Goal: Information Seeking & Learning: Get advice/opinions

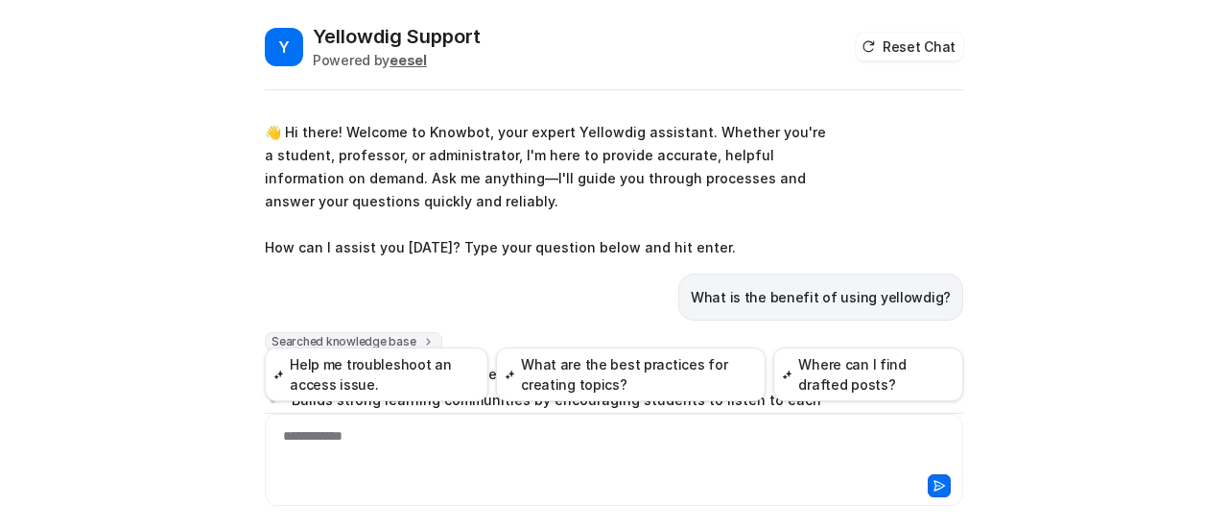
scroll to position [1366, 0]
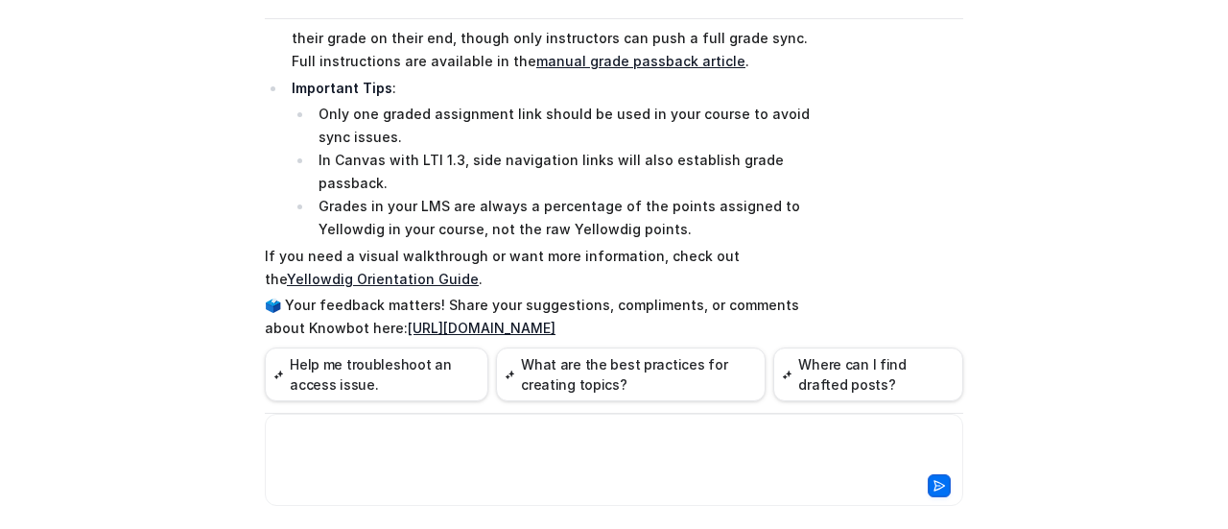
click at [0, 227] on div "Y Yellowdig Support Powered by eesel Reset Chat 👋 Hi there! Welcome to Knowbot,…" at bounding box center [614, 264] width 1228 height 529
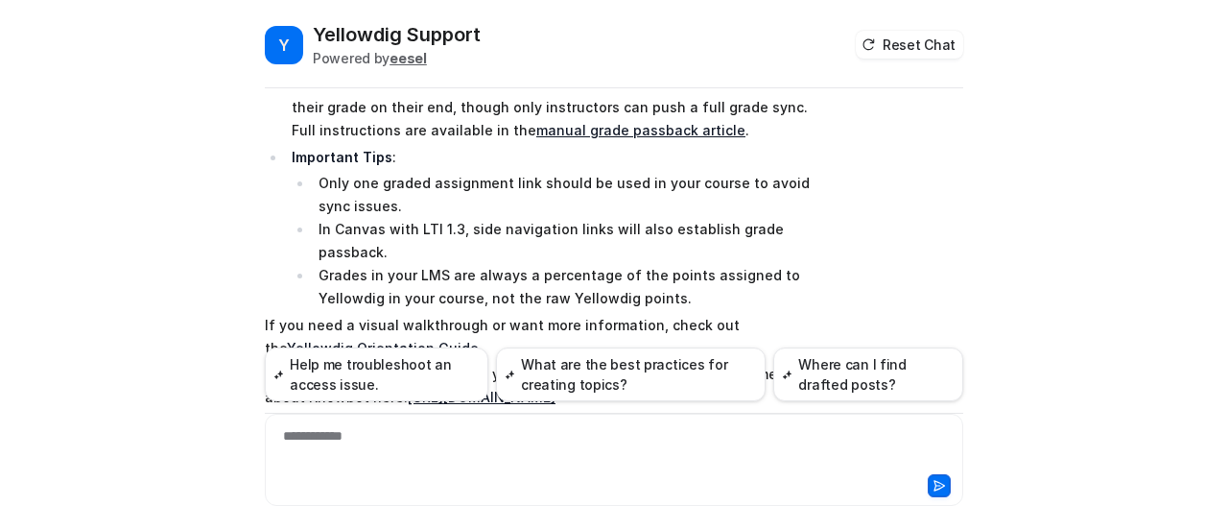
scroll to position [0, 0]
click at [839, 162] on div "Searched knowledge base search_queries : [ "grade passback", "how does grade pa…" at bounding box center [614, 54] width 699 height 782
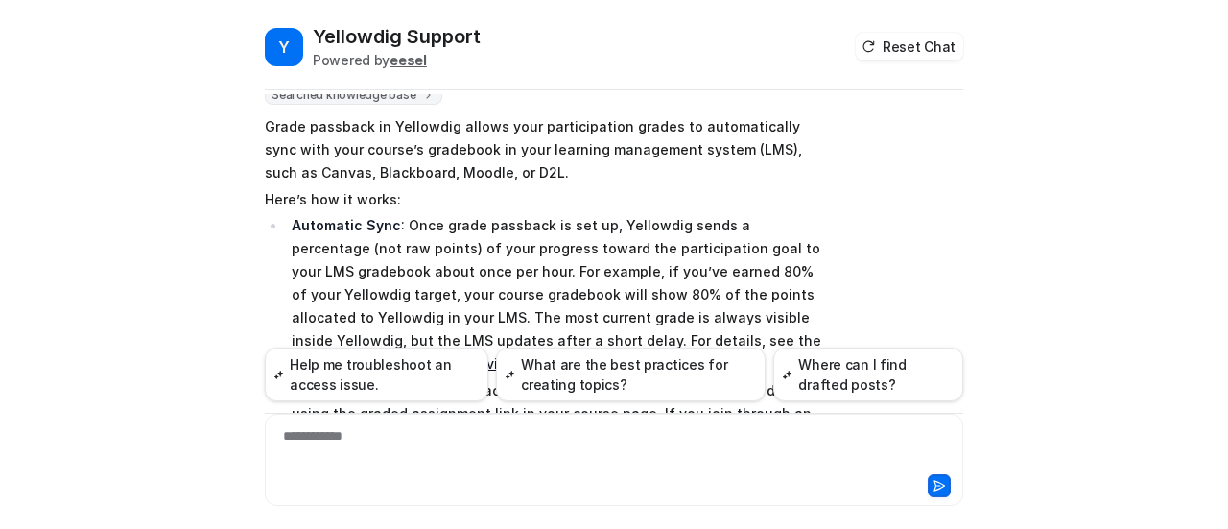
scroll to position [983, 0]
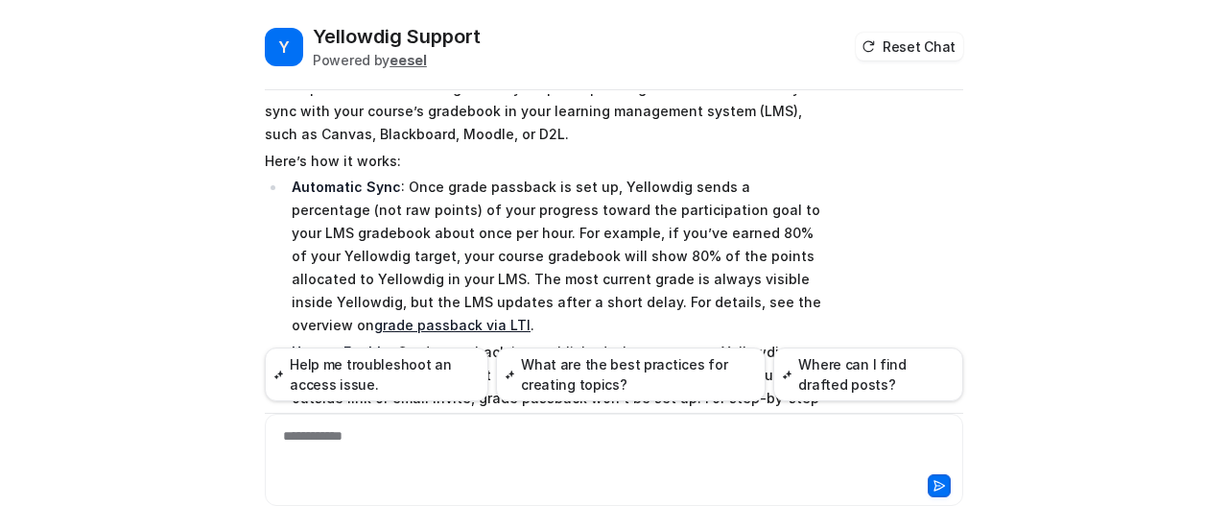
click at [941, 181] on div "Searched knowledge base search_queries : [ "grade passback", "how does grade pa…" at bounding box center [614, 438] width 699 height 782
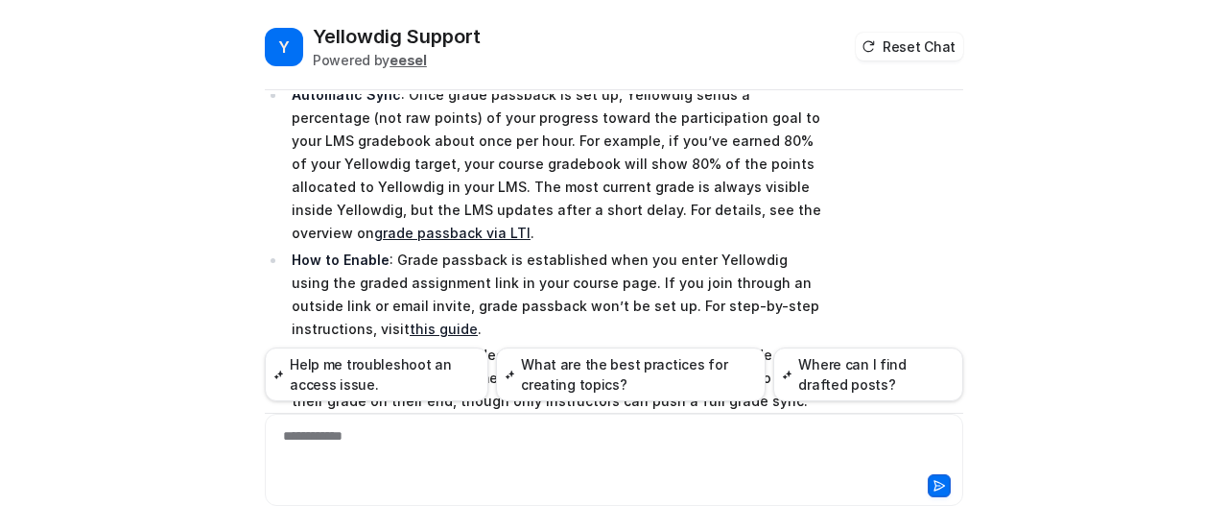
scroll to position [1136, 0]
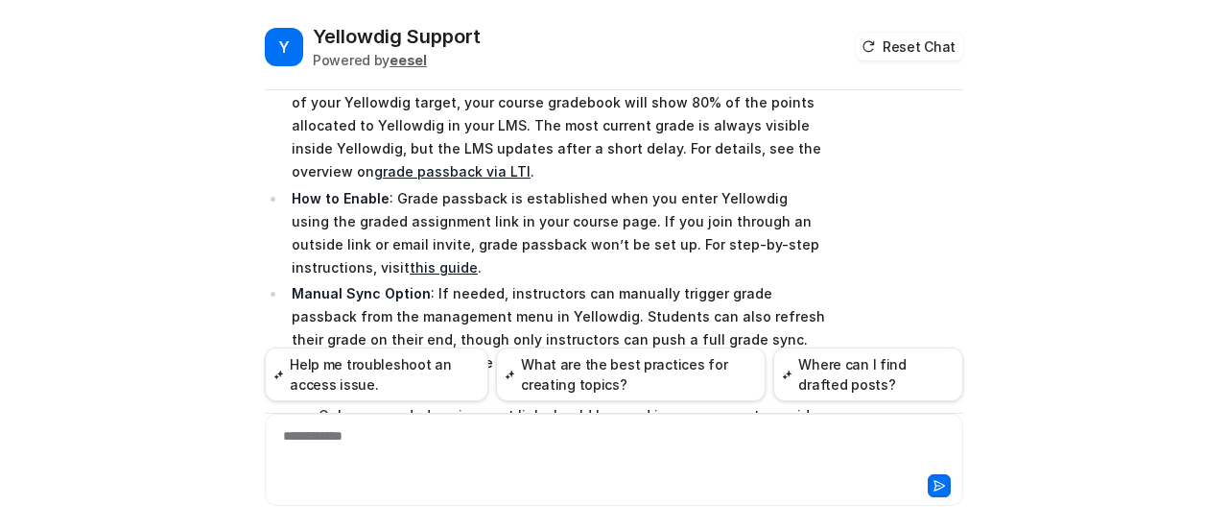
click at [884, 243] on div "Searched knowledge base search_queries : [ "grade passback", "how does grade pa…" at bounding box center [614, 284] width 699 height 782
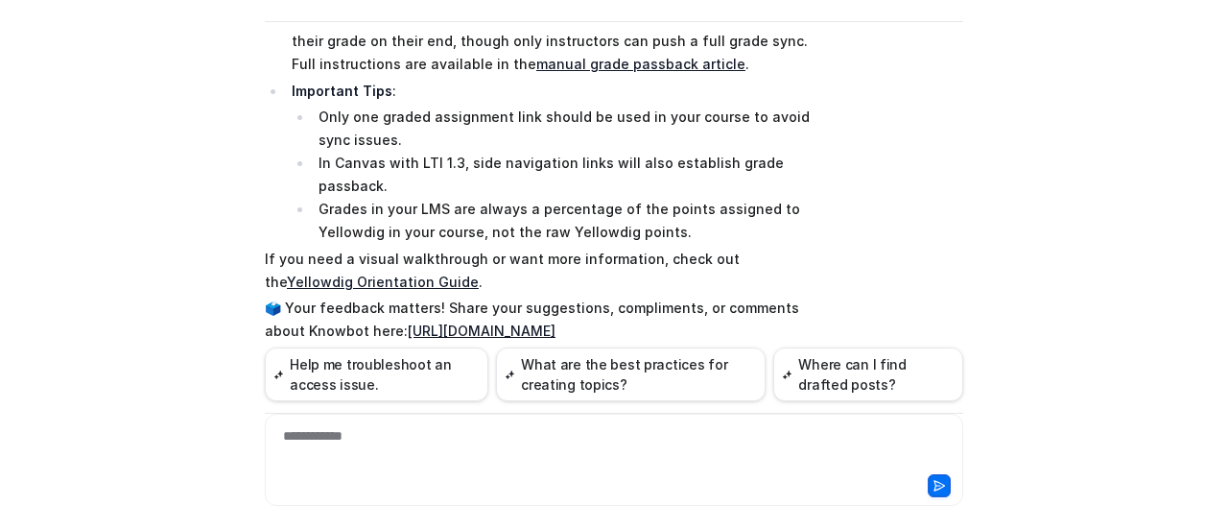
scroll to position [71, 0]
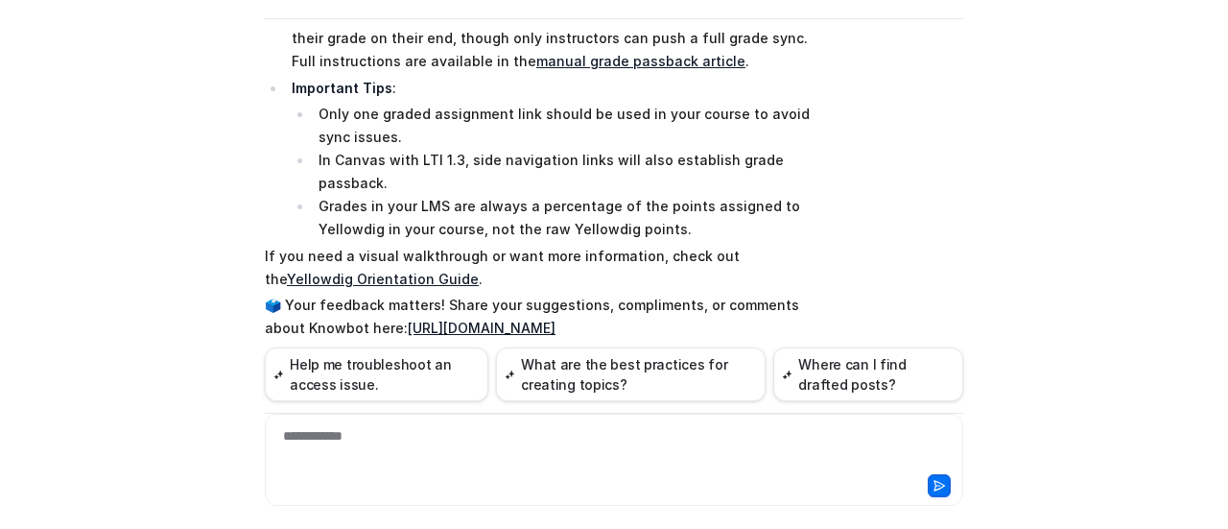
click at [706, 464] on div "**********" at bounding box center [615, 448] width 690 height 44
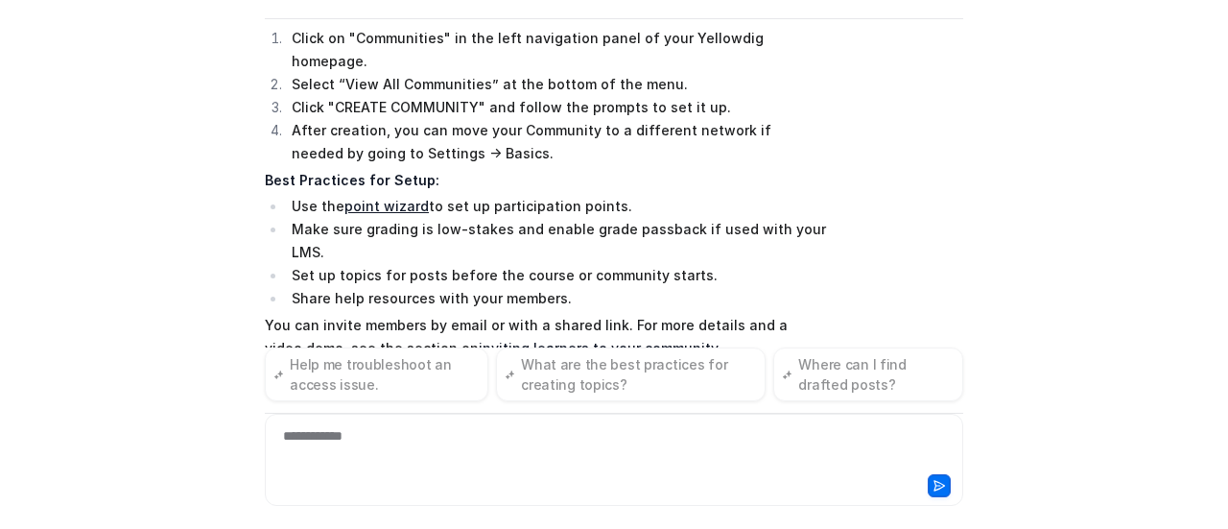
scroll to position [2126, 0]
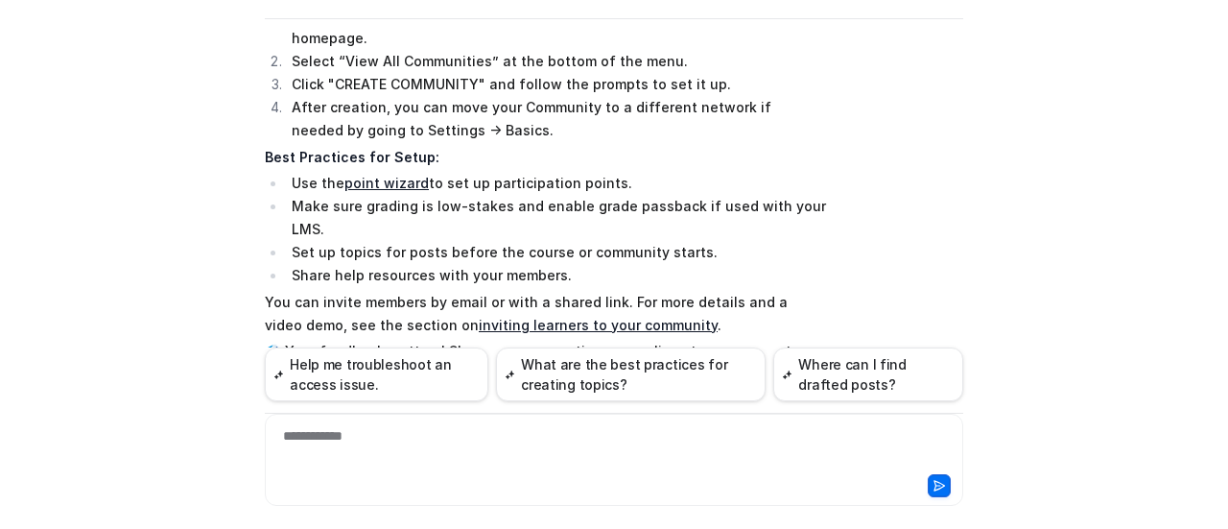
click at [962, 272] on div "Y Yellowdig Support Powered by eesel Reset Chat 👋 Hi there! Welcome to Knowbot,…" at bounding box center [613, 205] width 729 height 506
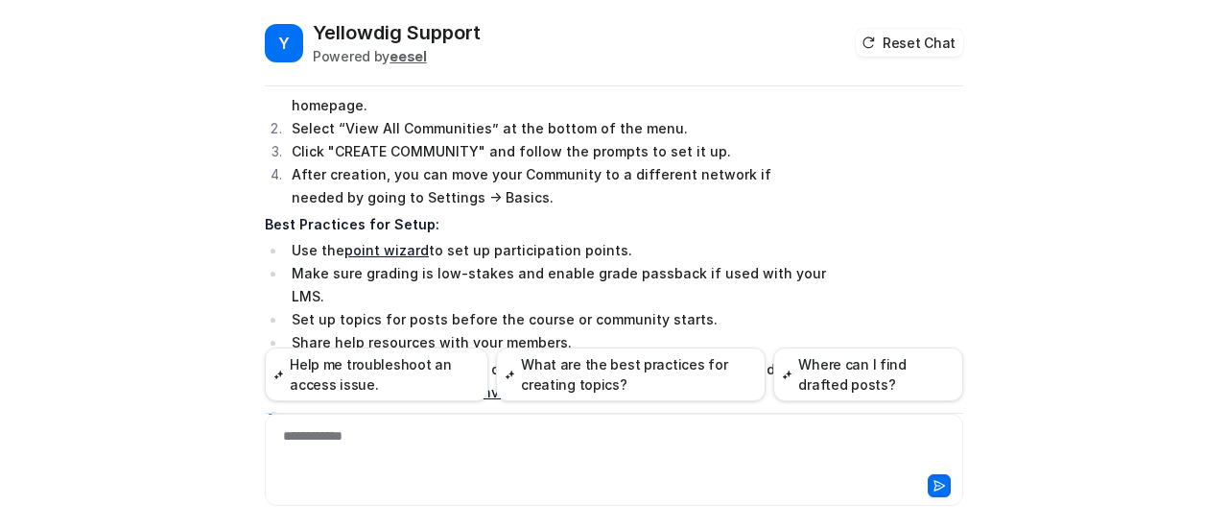
scroll to position [0, 0]
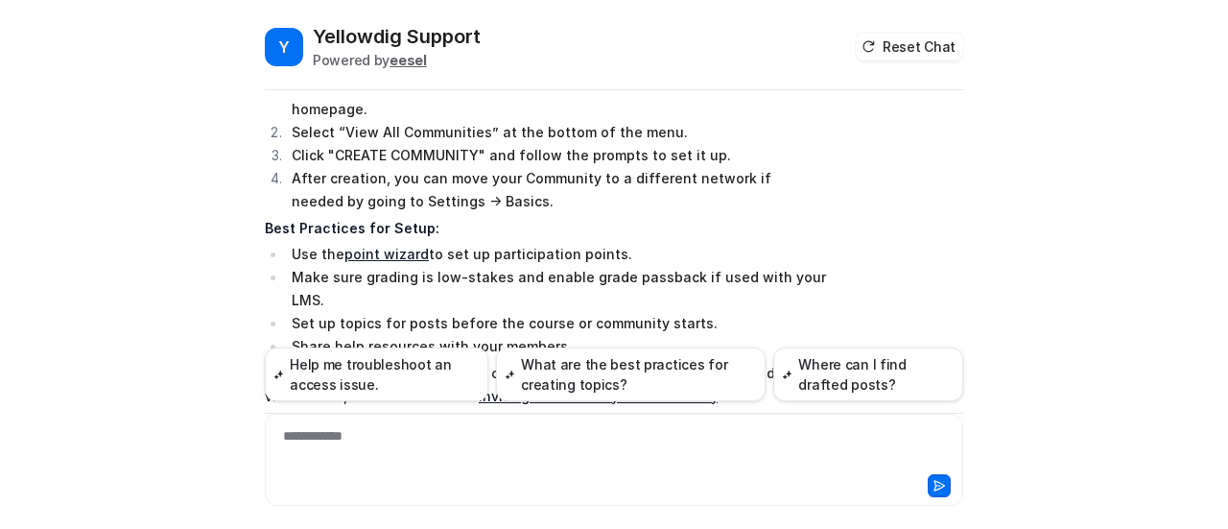
click at [933, 273] on div "Searched knowledge base search_queries : [ "set up community in Yellowdig", "co…" at bounding box center [614, 123] width 699 height 736
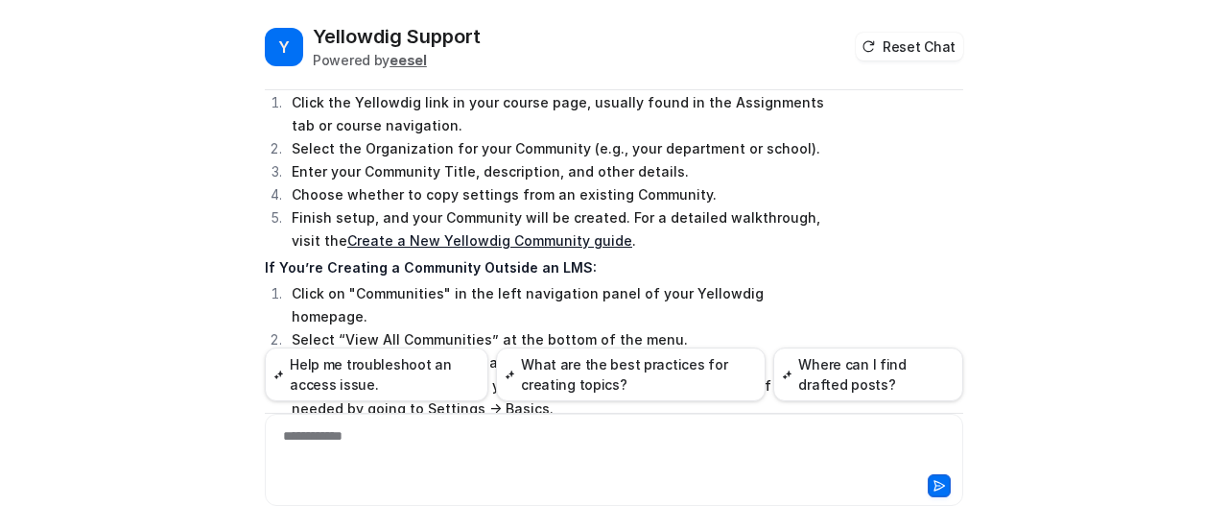
scroll to position [1743, 0]
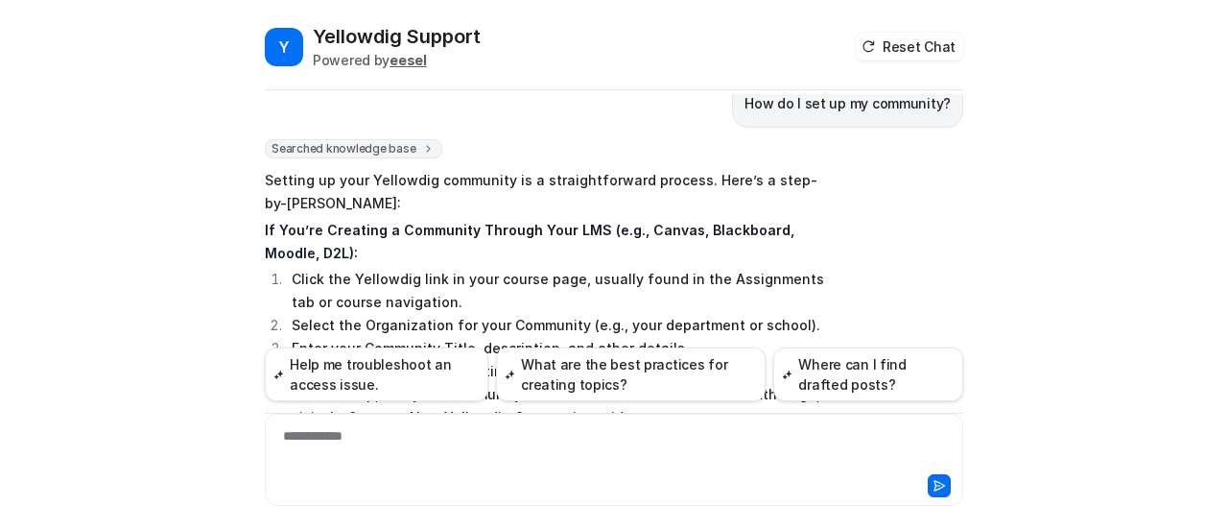
click at [1013, 292] on div "Y Yellowdig Support Powered by eesel Reset Chat 👋 Hi there! Welcome to Knowbot,…" at bounding box center [614, 264] width 1228 height 529
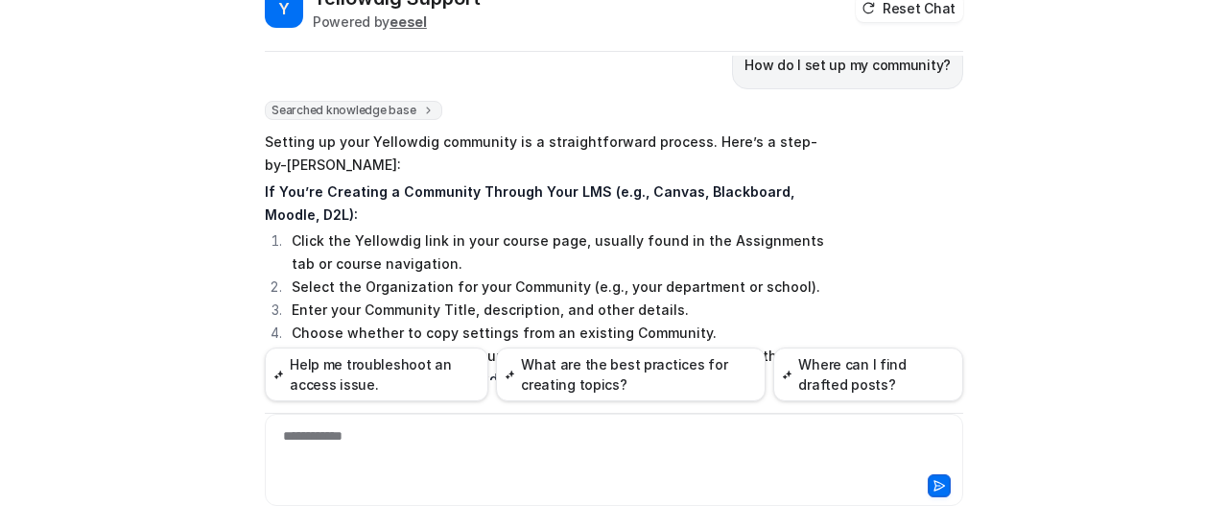
scroll to position [71, 0]
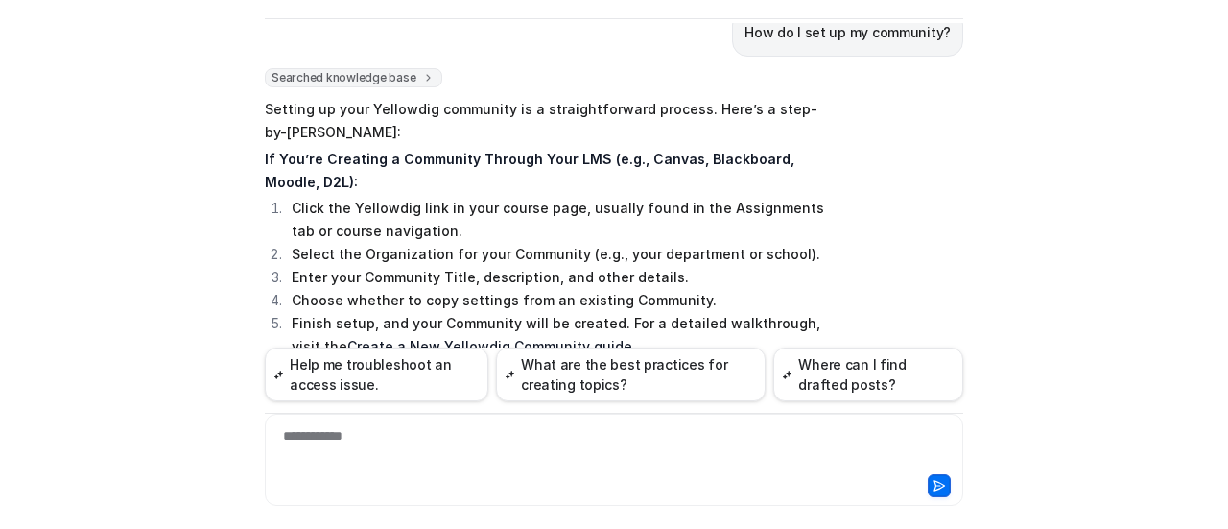
click at [904, 297] on div "Searched knowledge base search_queries : [ "set up community in Yellowdig", "co…" at bounding box center [614, 436] width 699 height 736
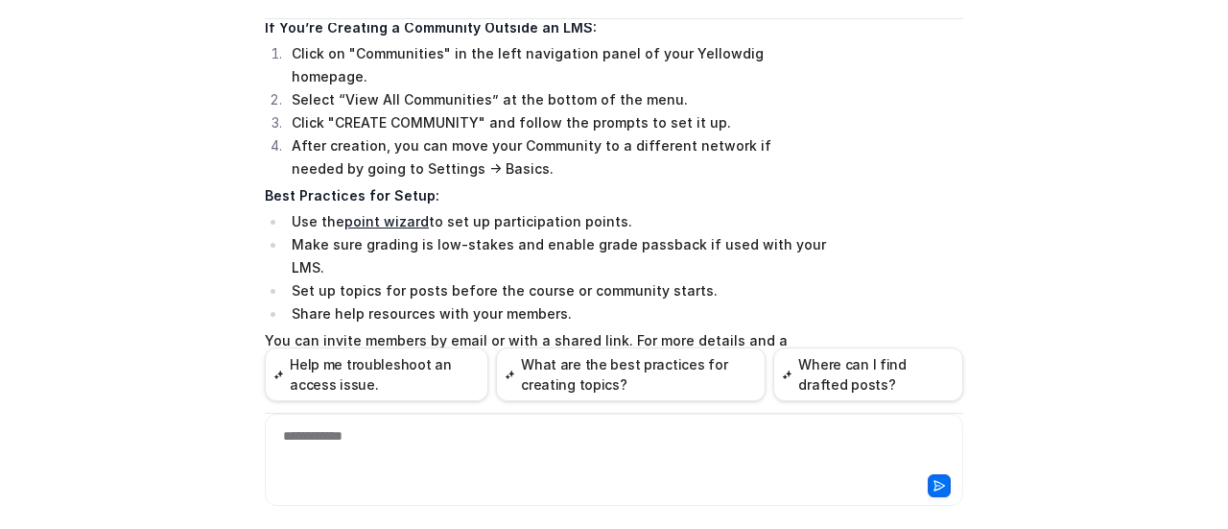
scroll to position [2126, 0]
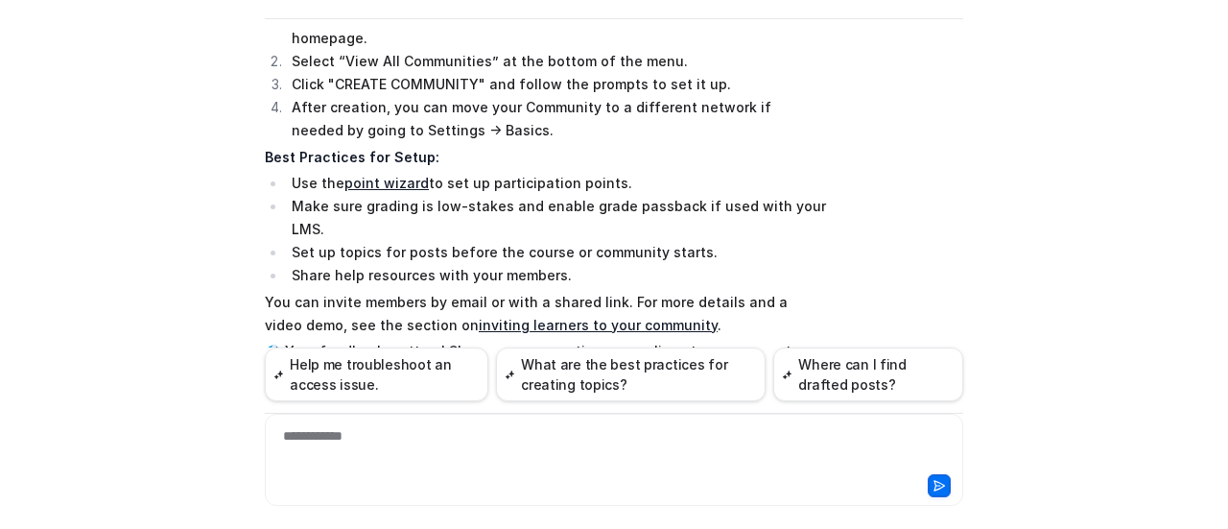
click at [512, 475] on div at bounding box center [614, 483] width 689 height 27
click at [418, 389] on button "Help me troubleshoot an access issue." at bounding box center [377, 374] width 224 height 54
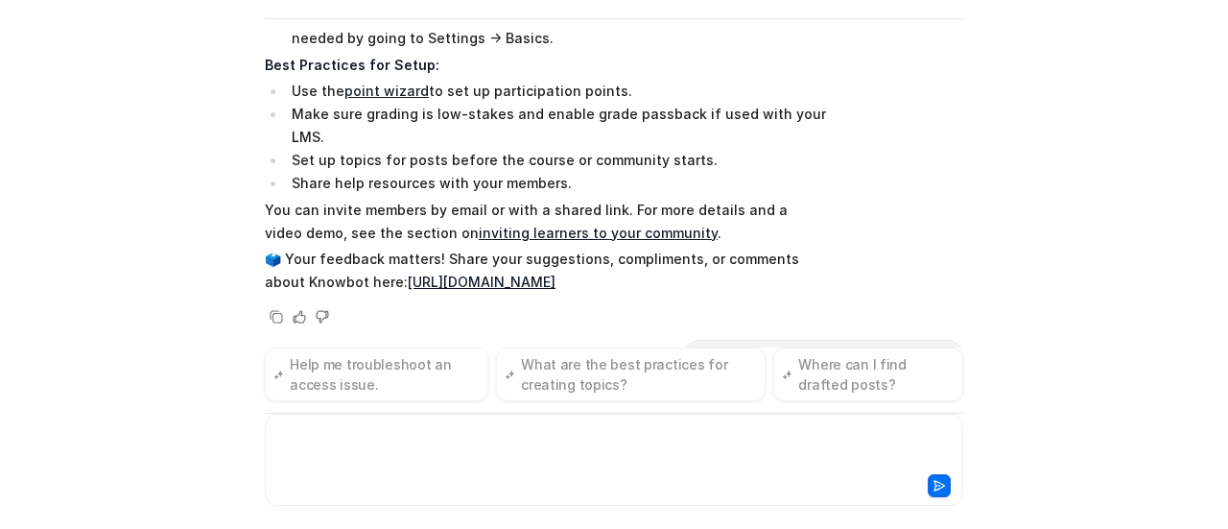
scroll to position [2249, 0]
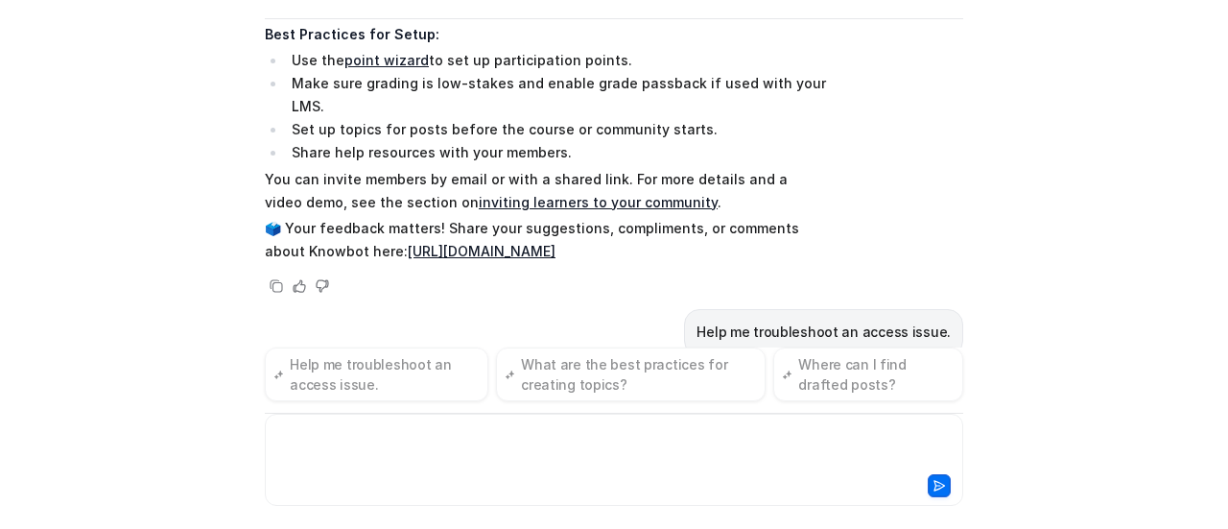
click at [670, 450] on div at bounding box center [615, 448] width 690 height 44
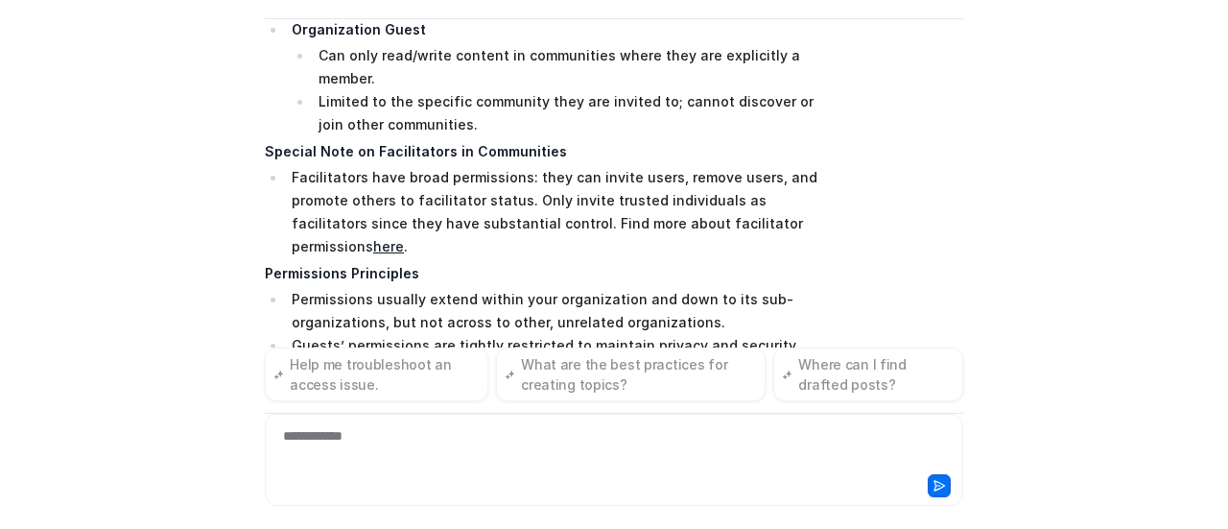
scroll to position [4015, 0]
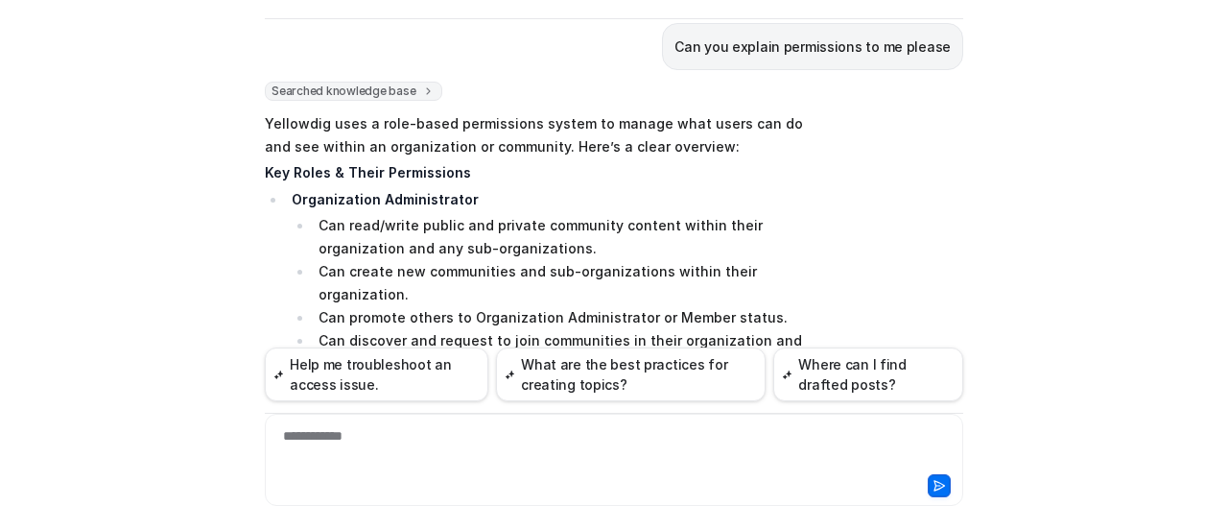
scroll to position [3362, 0]
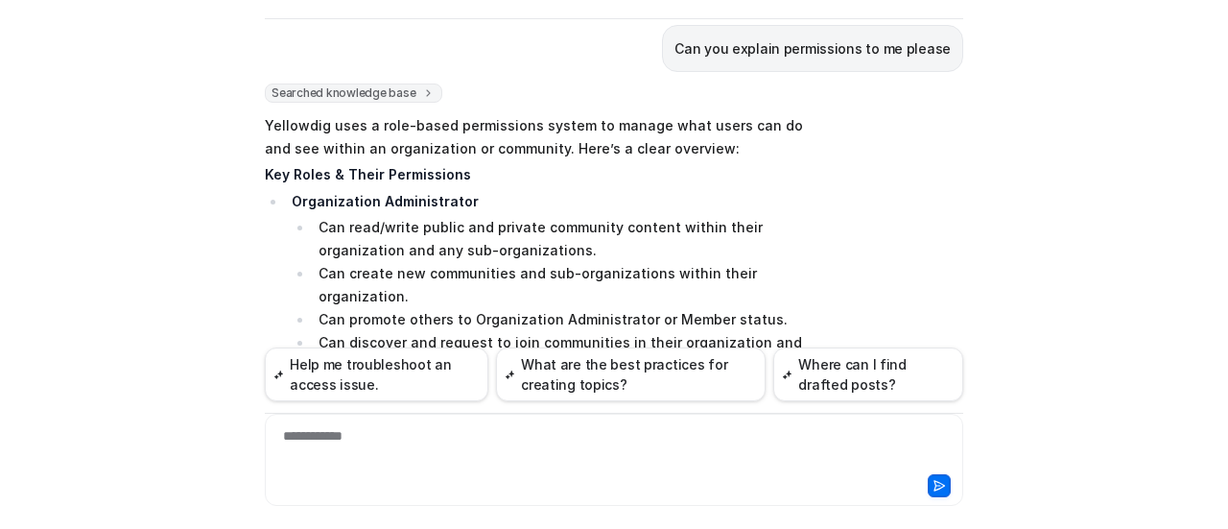
click at [255, 183] on div "Y Yellowdig Support Powered by eesel Reset Chat 👋 Hi there! Welcome to Knowbot,…" at bounding box center [613, 205] width 729 height 506
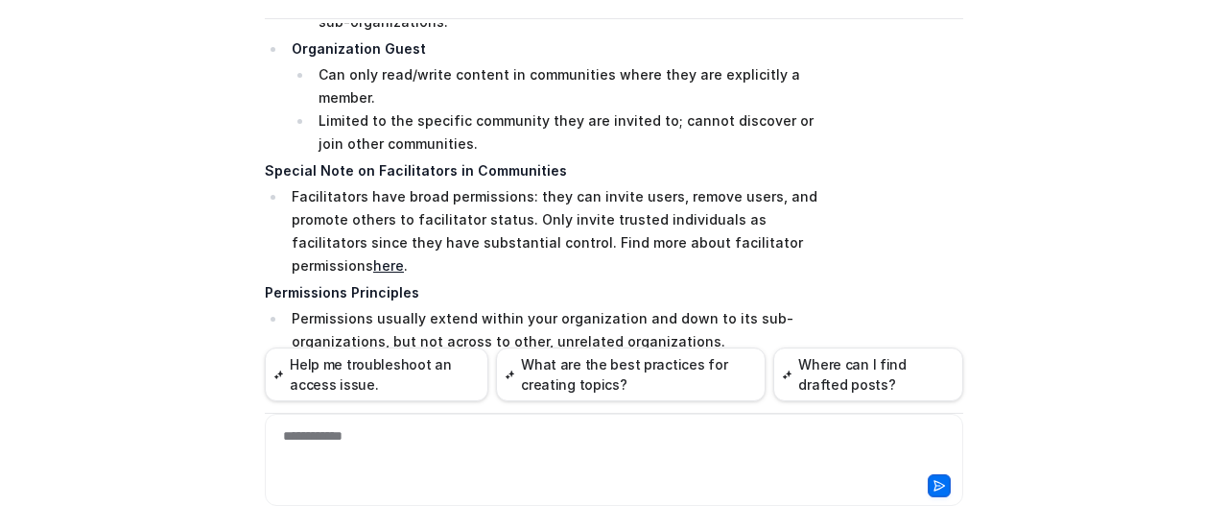
scroll to position [3977, 0]
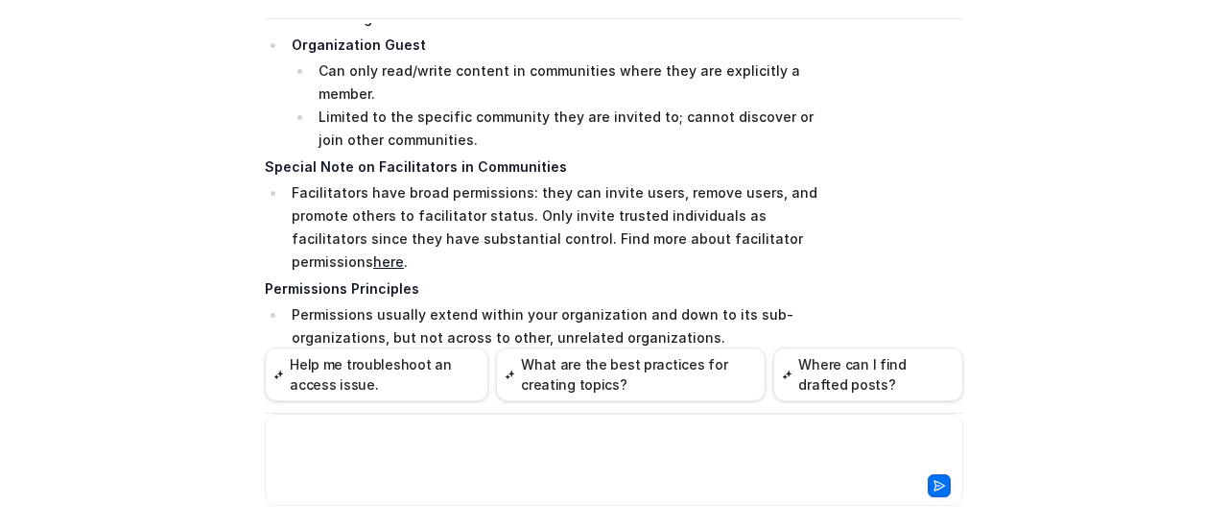
click at [601, 462] on div at bounding box center [615, 448] width 690 height 44
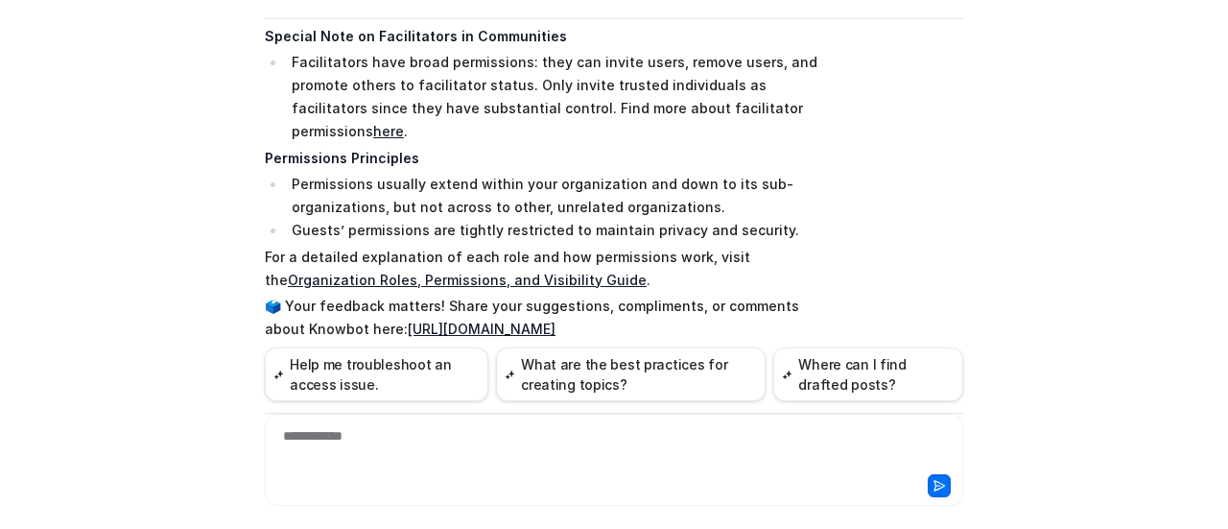
scroll to position [4115, 0]
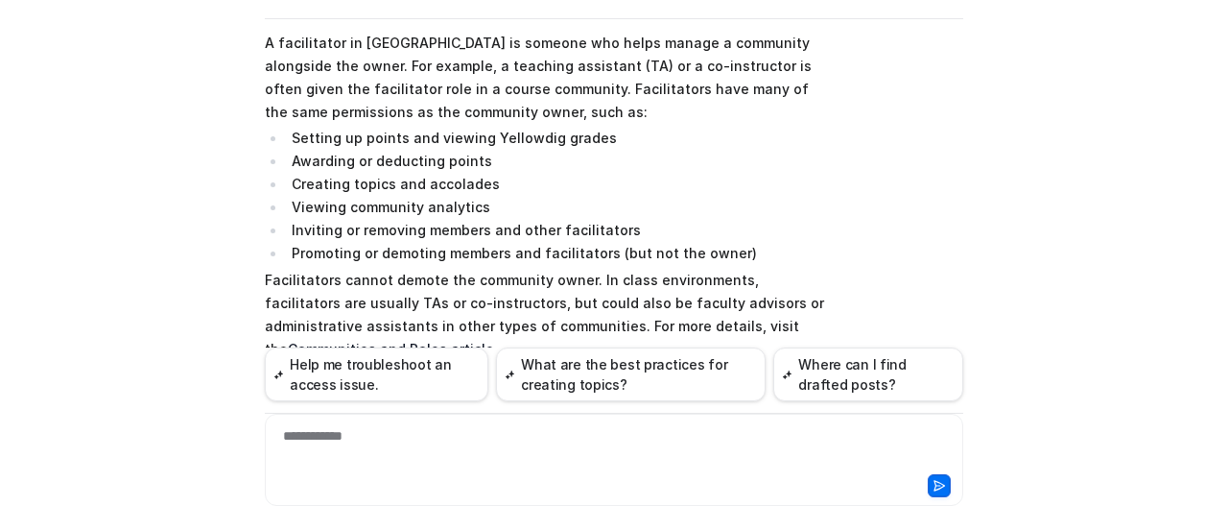
scroll to position [1639, 0]
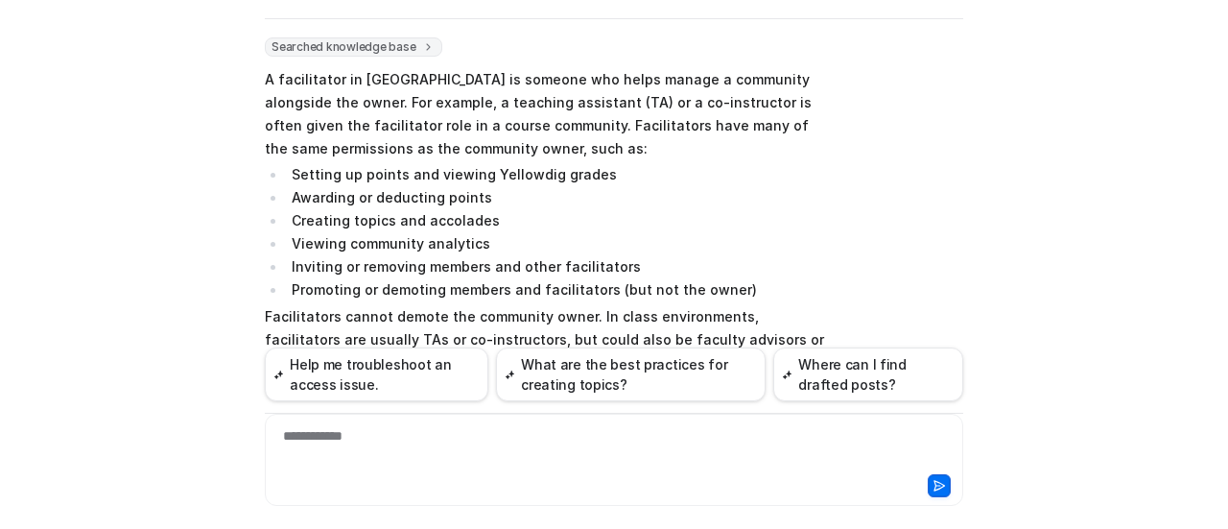
click at [77, 229] on div "Y Yellowdig Support Powered by eesel Reset Chat 👋 Hi there! Welcome to Knowbot,…" at bounding box center [614, 264] width 1228 height 529
click at [463, 475] on div at bounding box center [614, 483] width 689 height 27
click at [395, 436] on div at bounding box center [615, 448] width 690 height 44
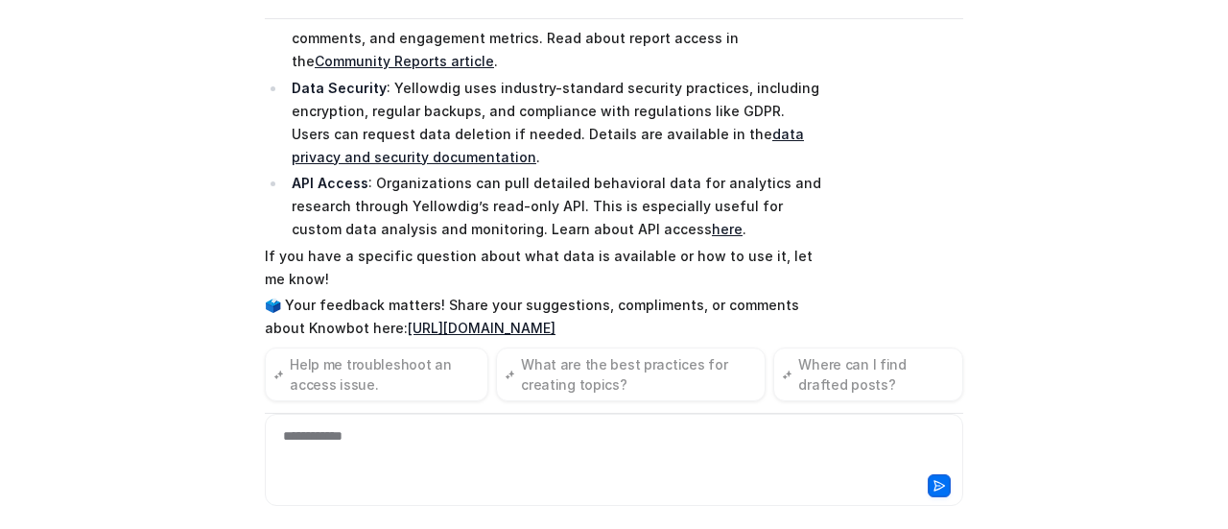
scroll to position [2453, 0]
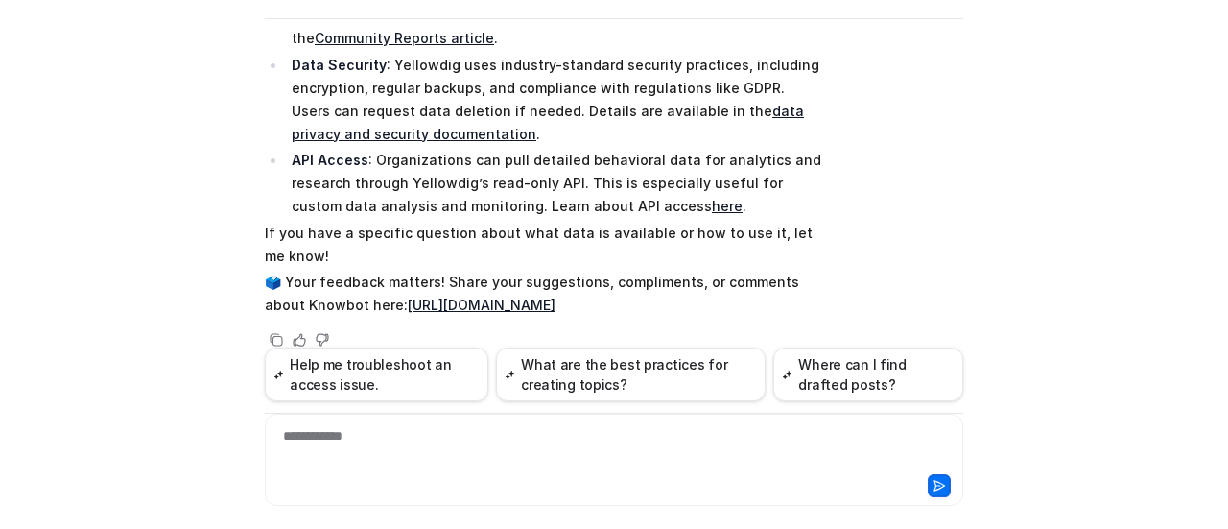
click at [836, 161] on div "Searched knowledge base search_queries : [ "data in Yellowdig", "data definitio…" at bounding box center [614, 44] width 699 height 614
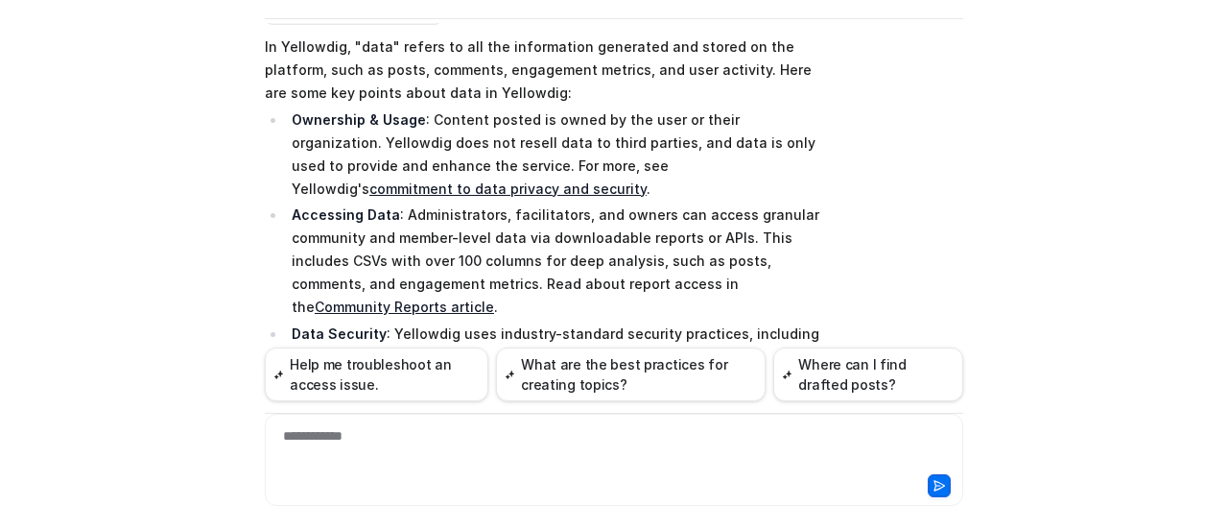
scroll to position [2222, 0]
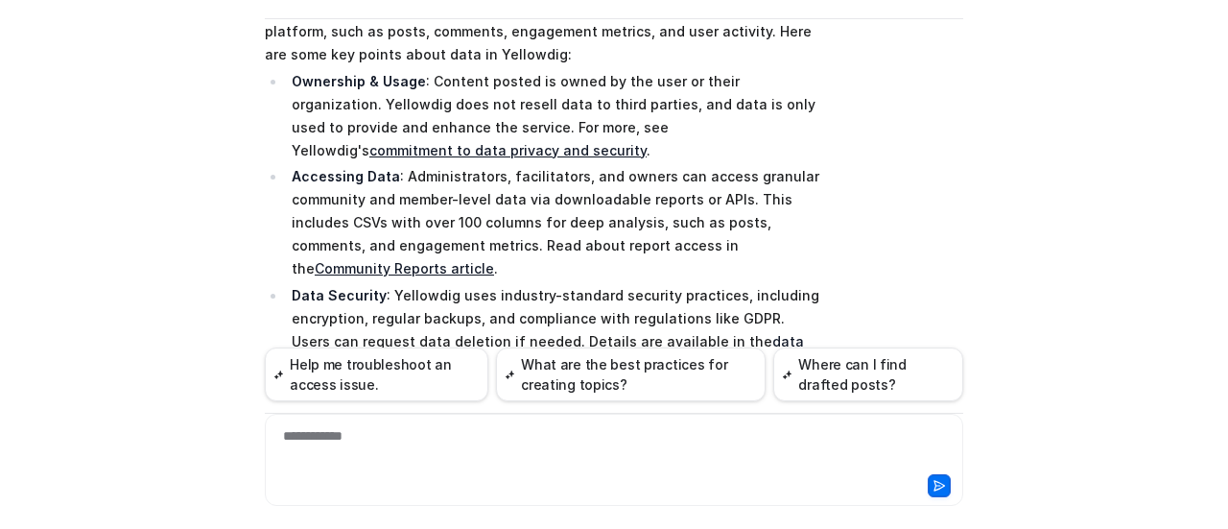
click at [836, 161] on div "Searched knowledge base search_queries : [ "data in Yellowdig", "data definitio…" at bounding box center [614, 274] width 699 height 614
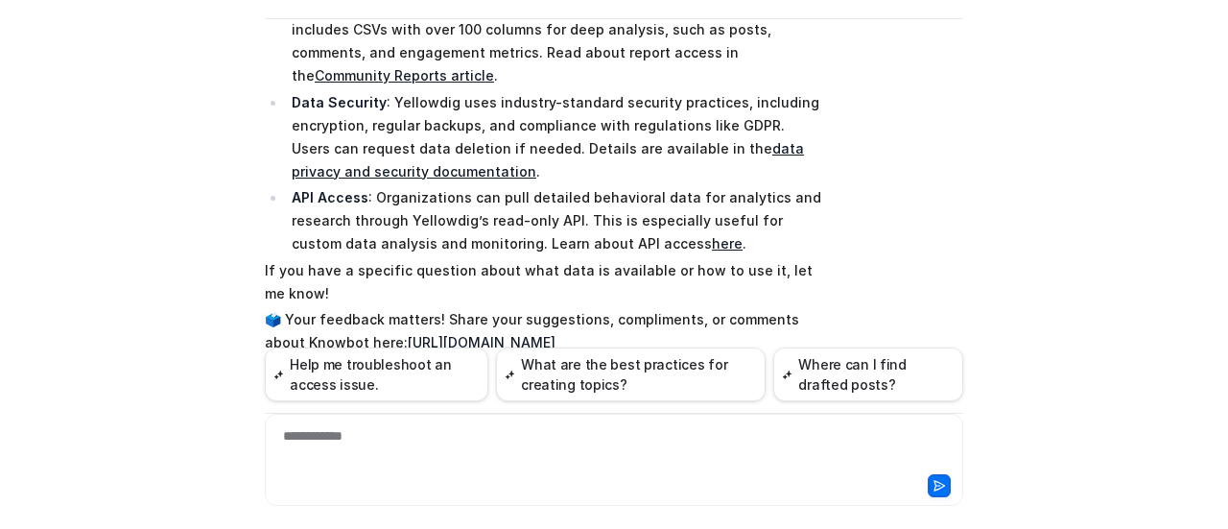
scroll to position [2453, 0]
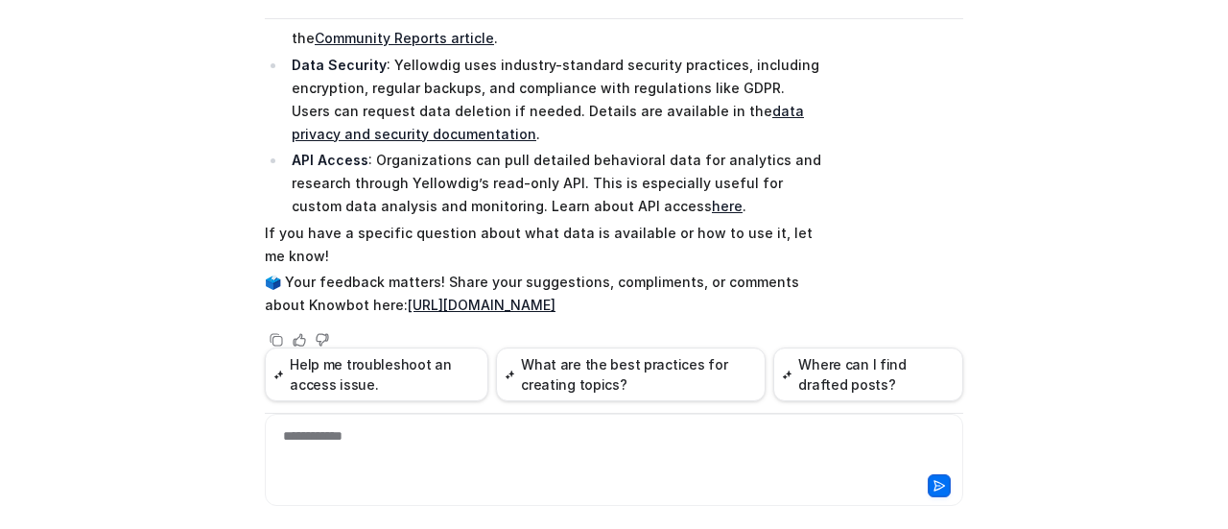
click at [683, 431] on div "**********" at bounding box center [615, 448] width 690 height 44
click at [672, 364] on button "What are the best practices for creating topics?" at bounding box center [631, 374] width 270 height 54
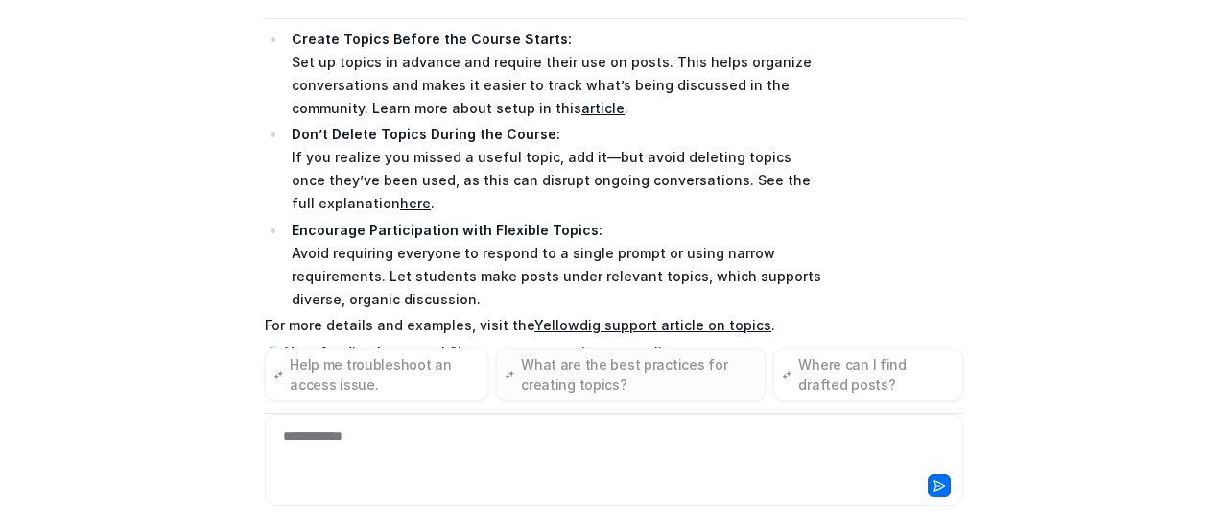
scroll to position [3186, 0]
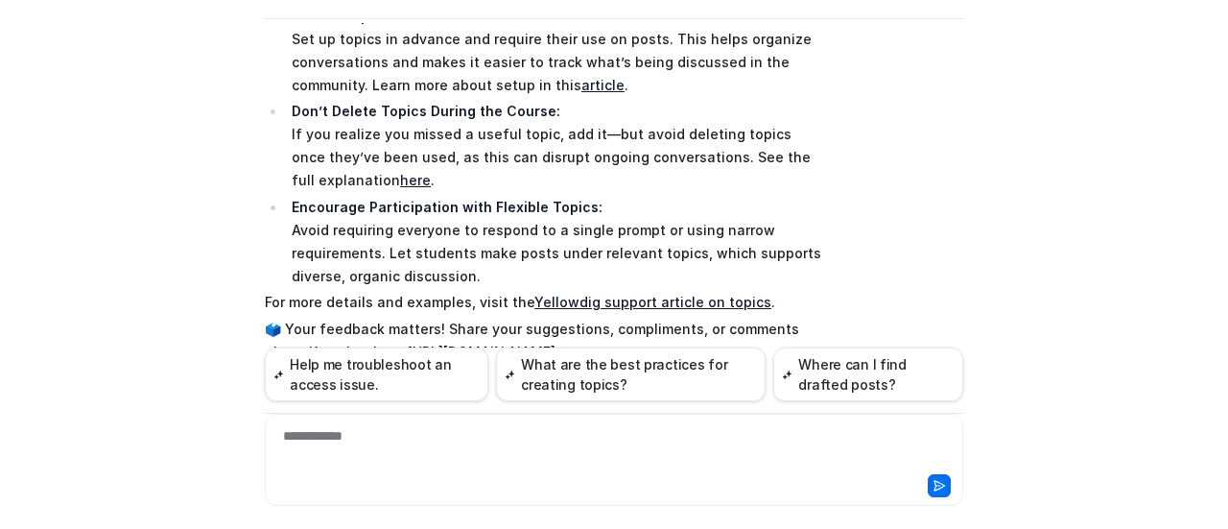
click at [958, 293] on div "Y Yellowdig Support Powered by eesel Reset Chat 👋 Hi there! Welcome to Knowbot,…" at bounding box center [613, 205] width 729 height 506
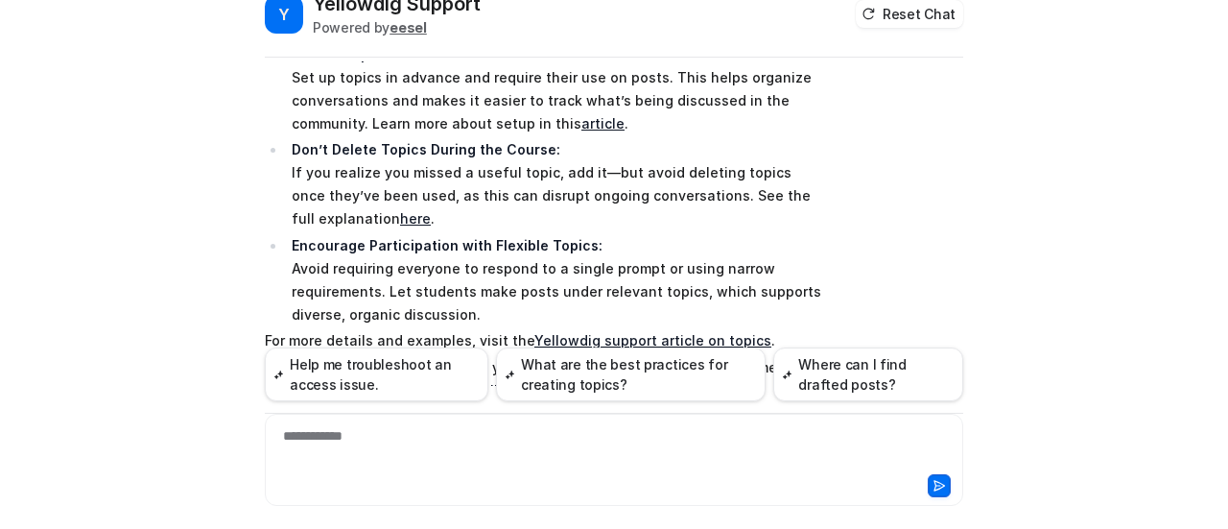
scroll to position [0, 0]
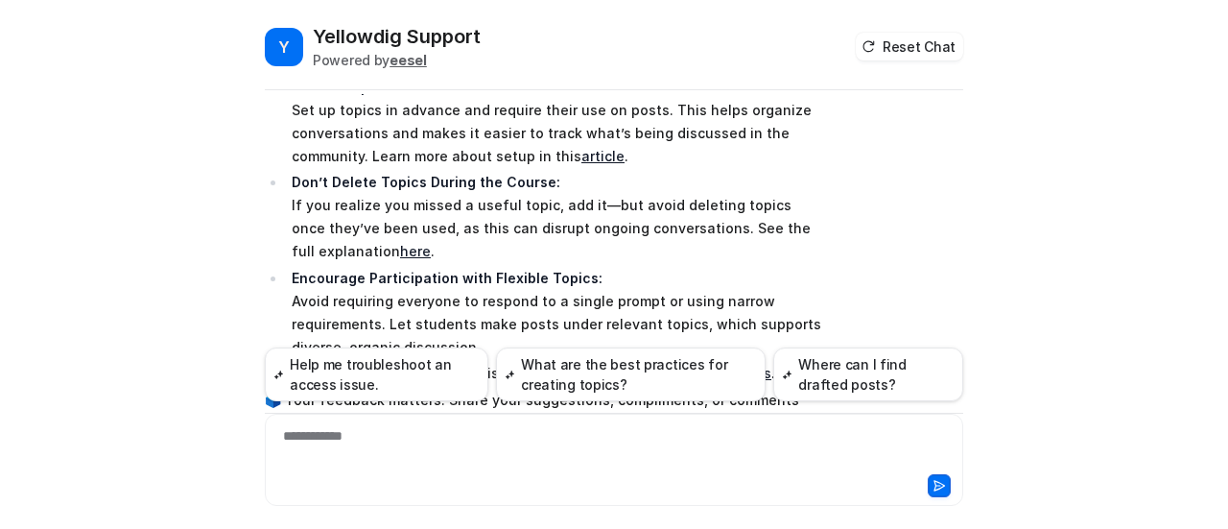
click at [891, 272] on div "Searched knowledge base search_queries : [ "best practices for creating topics"…" at bounding box center [614, 114] width 699 height 710
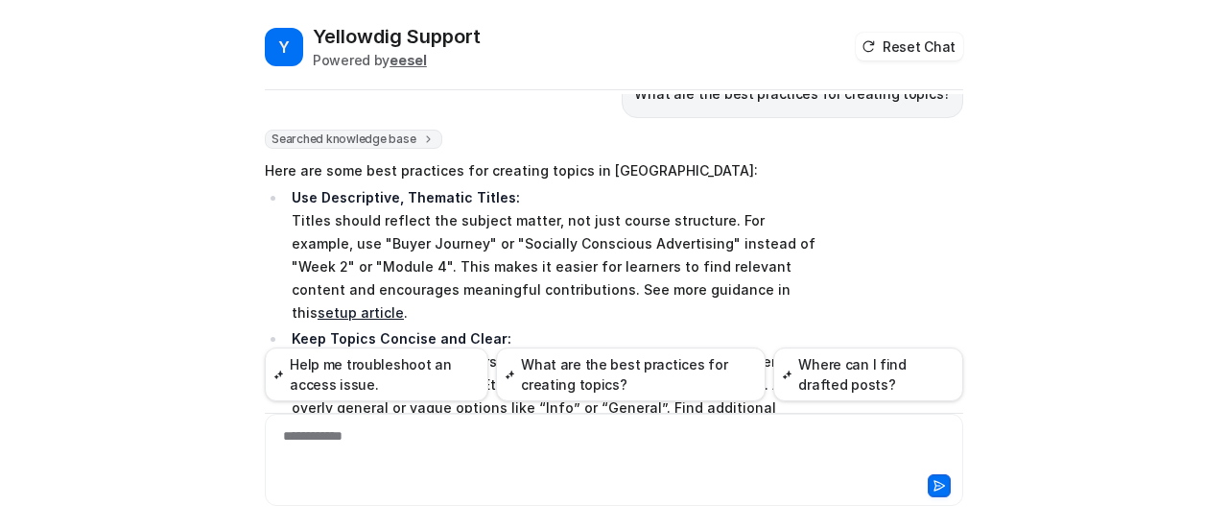
scroll to position [2840, 0]
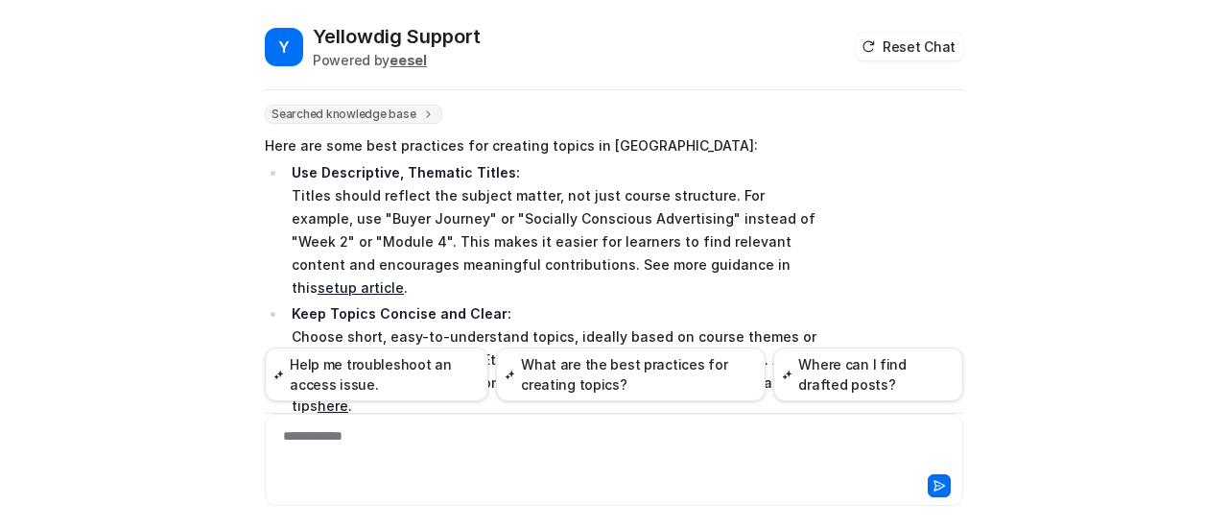
click at [891, 272] on div "Searched knowledge base search_queries : [ "best practices for creating topics"…" at bounding box center [614, 460] width 699 height 710
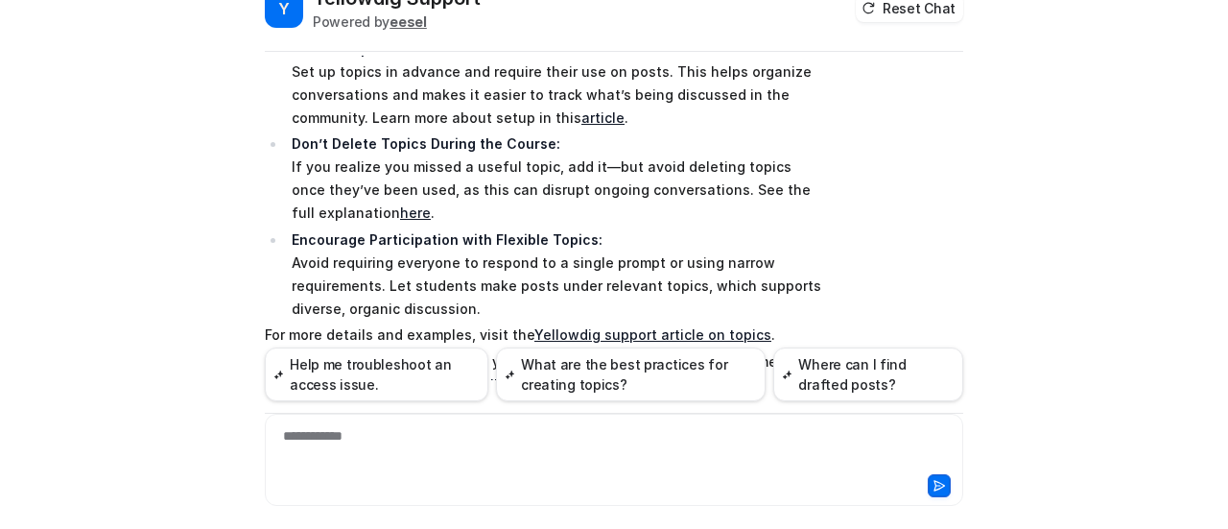
scroll to position [71, 0]
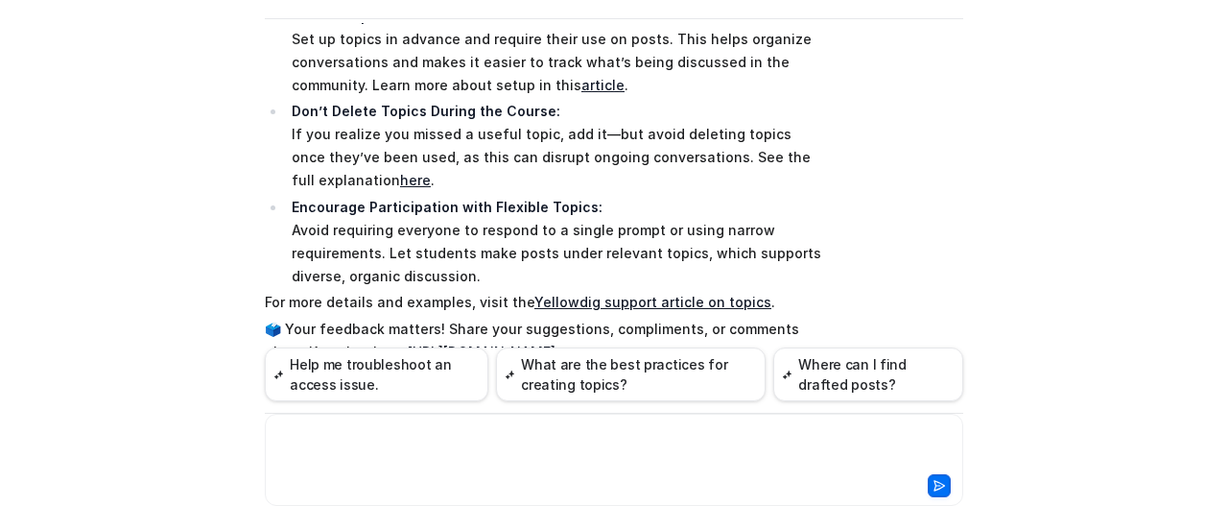
click at [742, 431] on div at bounding box center [615, 448] width 690 height 44
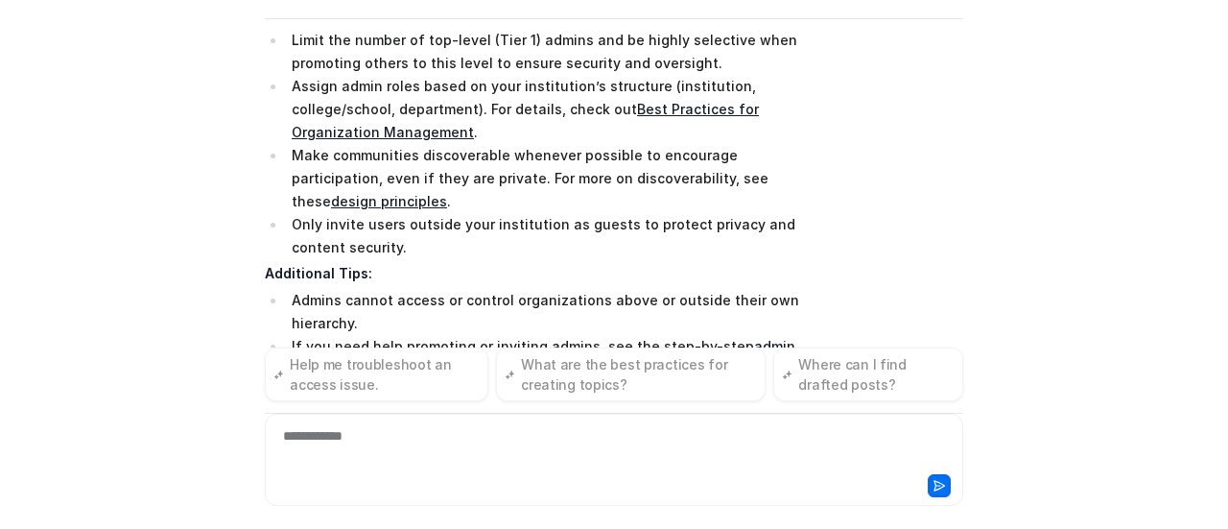
scroll to position [3968, 0]
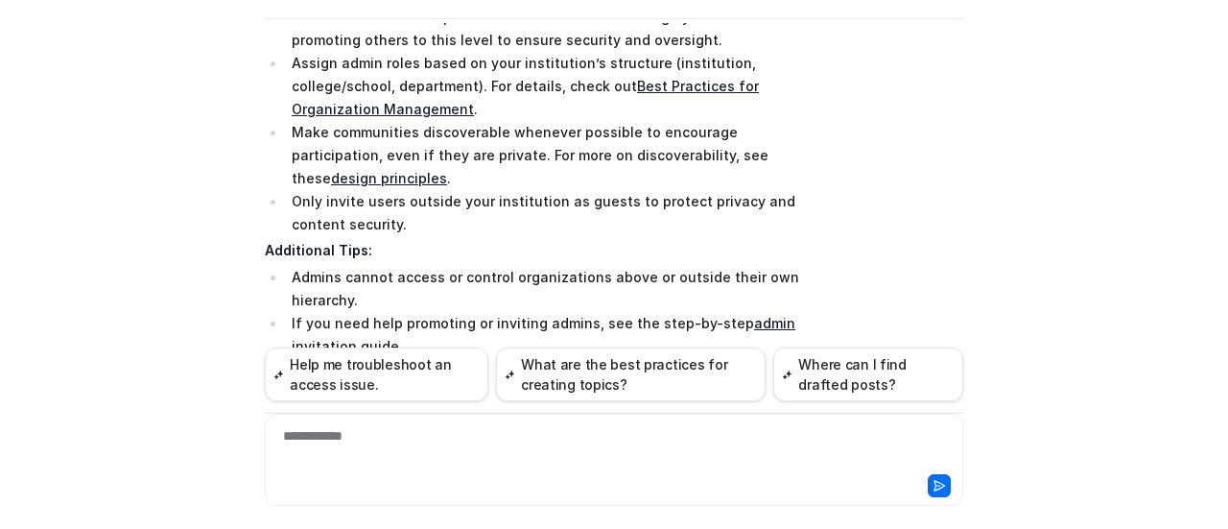
click at [850, 226] on div "Searched knowledge base search_queries : [ "what should I know as an admin", "a…" at bounding box center [614, 76] width 699 height 782
click at [778, 480] on div at bounding box center [783, 485] width 335 height 23
click at [797, 426] on div "**********" at bounding box center [615, 448] width 690 height 44
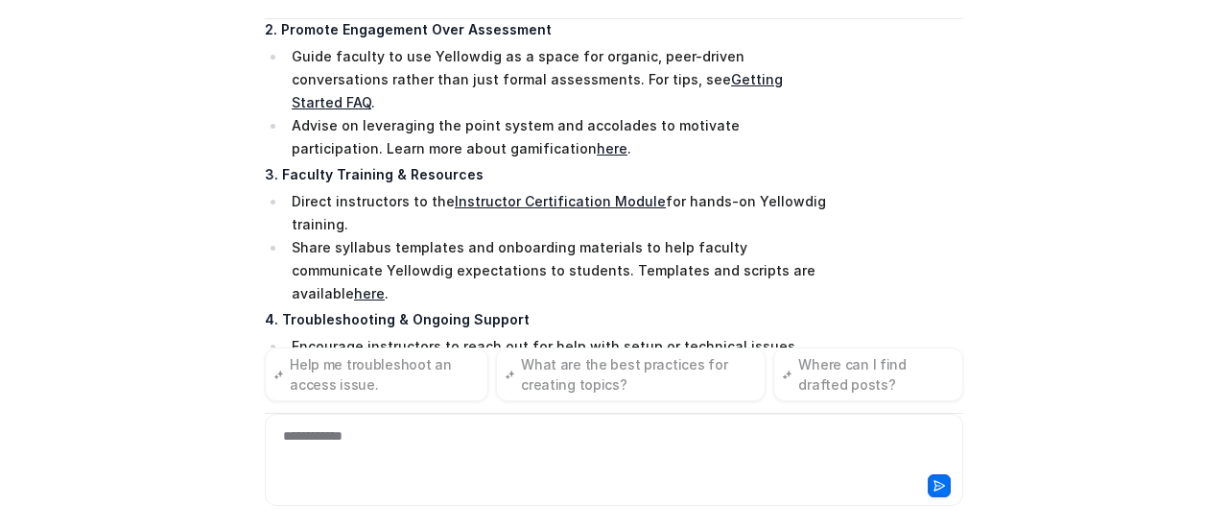
scroll to position [4758, 0]
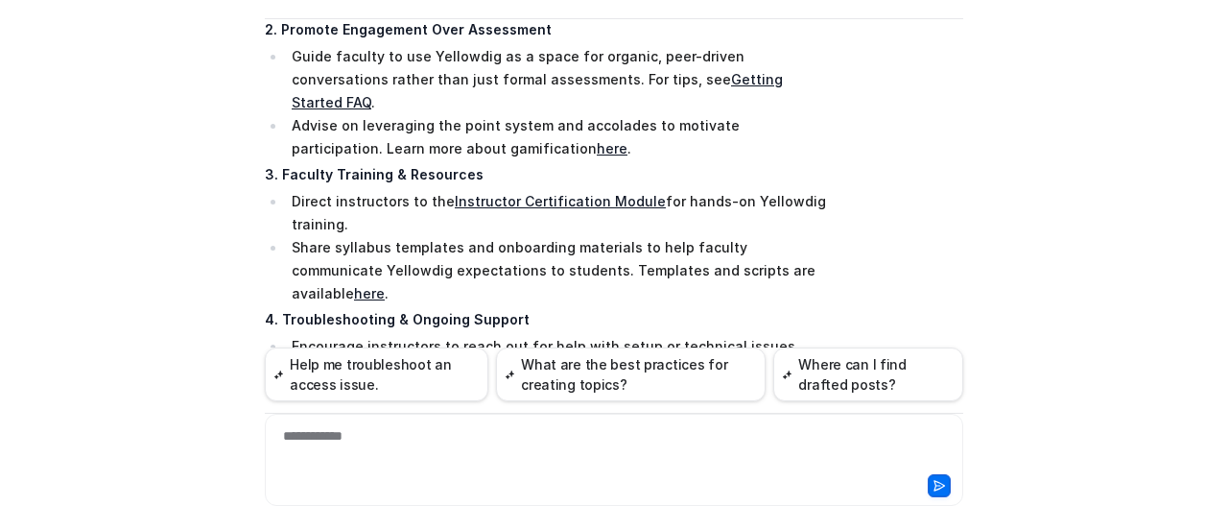
click at [981, 170] on div "Y Yellowdig Support Powered by eesel Reset Chat 👋 Hi there! Welcome to Knowbot,…" at bounding box center [614, 264] width 1228 height 529
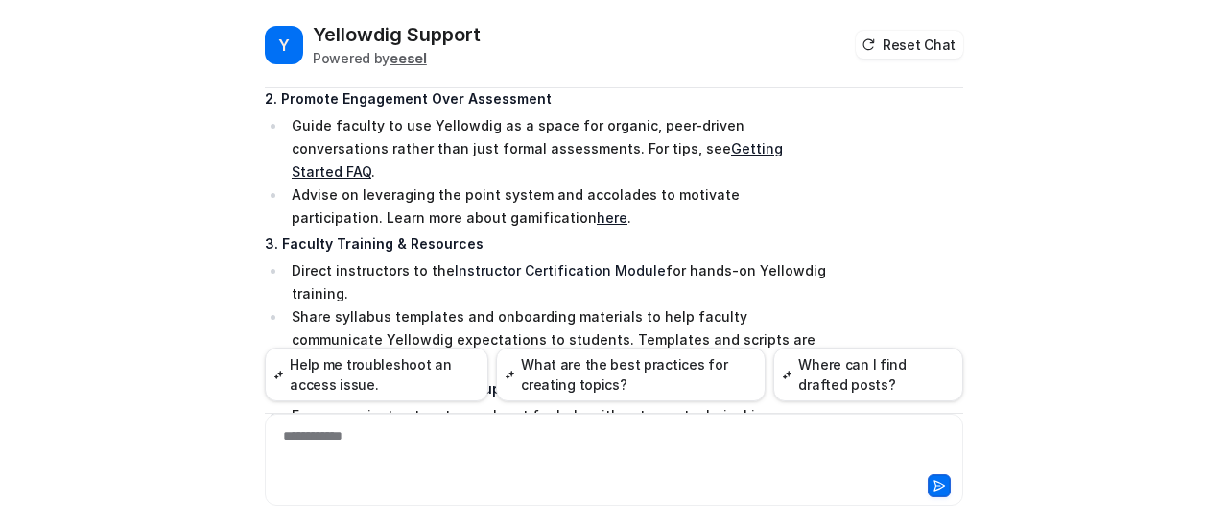
scroll to position [0, 0]
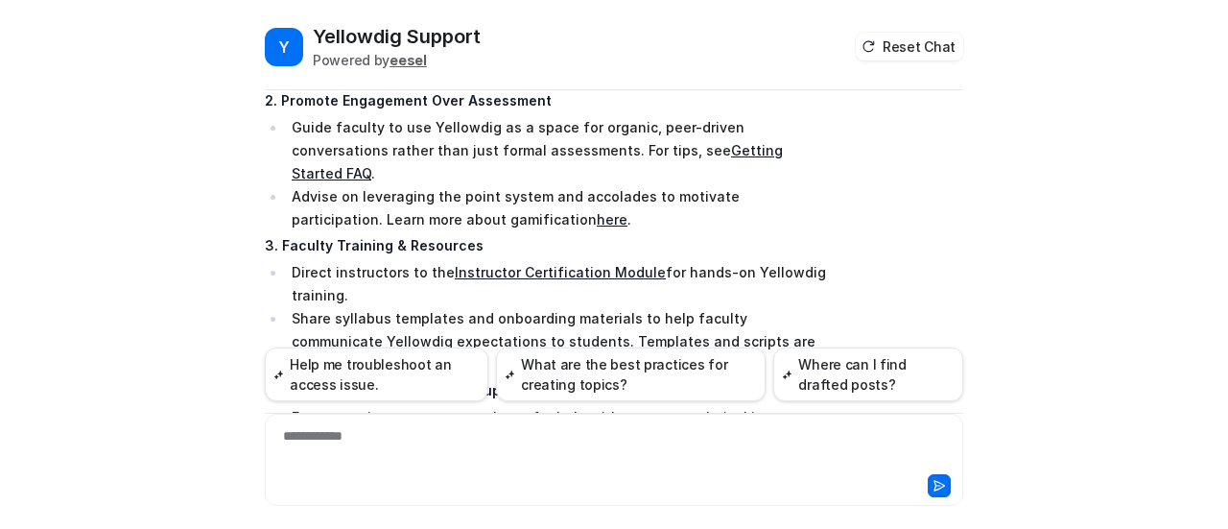
click at [916, 170] on div "Searched knowledge base search_queries : [ "what should I know as an instructio…" at bounding box center [614, 213] width 699 height 789
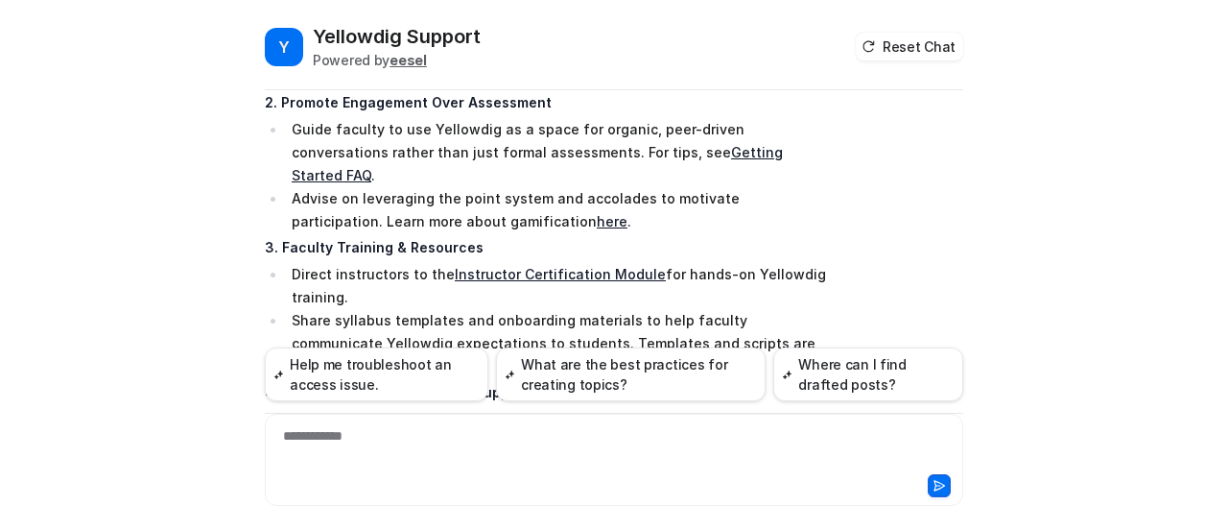
scroll to position [4757, 0]
click at [529, 458] on div "**********" at bounding box center [615, 448] width 690 height 44
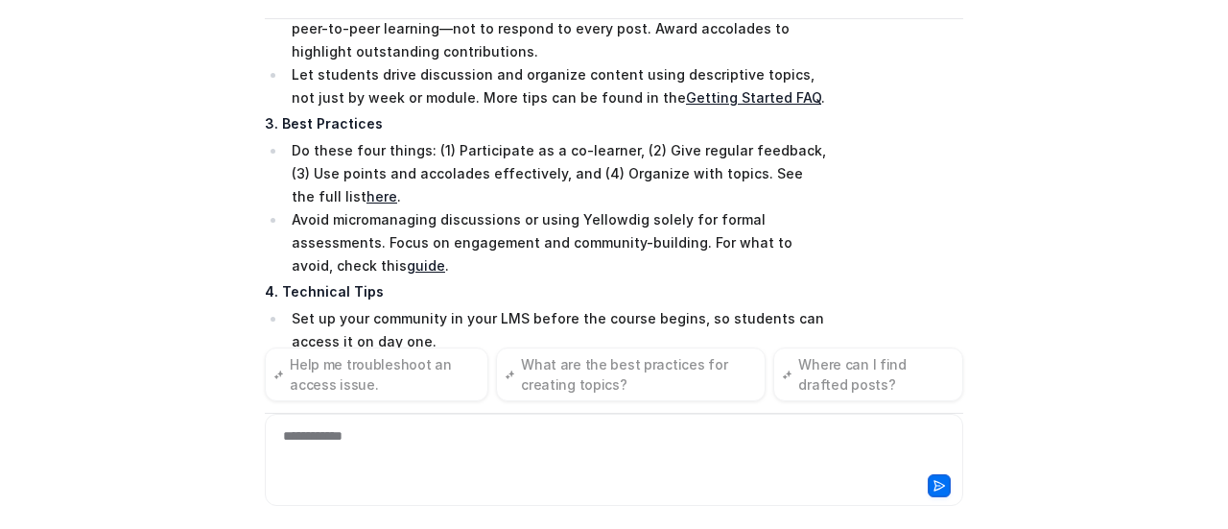
scroll to position [6180, 0]
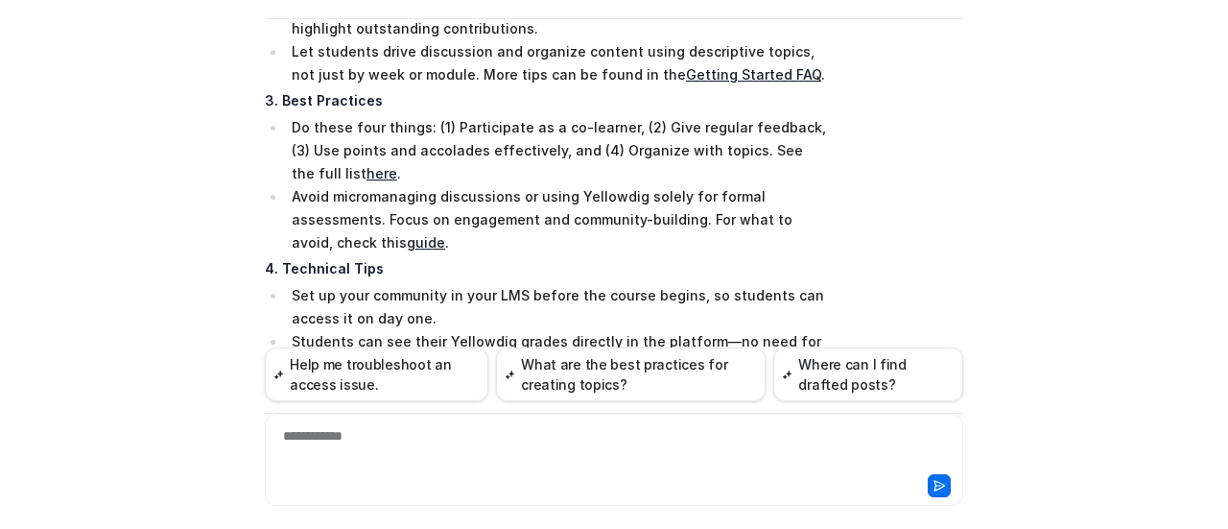
click at [0, 10] on div "Y Yellowdig Support Powered by eesel Reset Chat 👋 Hi there! Welcome to Knowbot,…" at bounding box center [614, 264] width 1228 height 529
click at [217, 150] on div "Y Yellowdig Support Powered by eesel Reset Chat 👋 Hi there! Welcome to Knowbot,…" at bounding box center [614, 264] width 1228 height 529
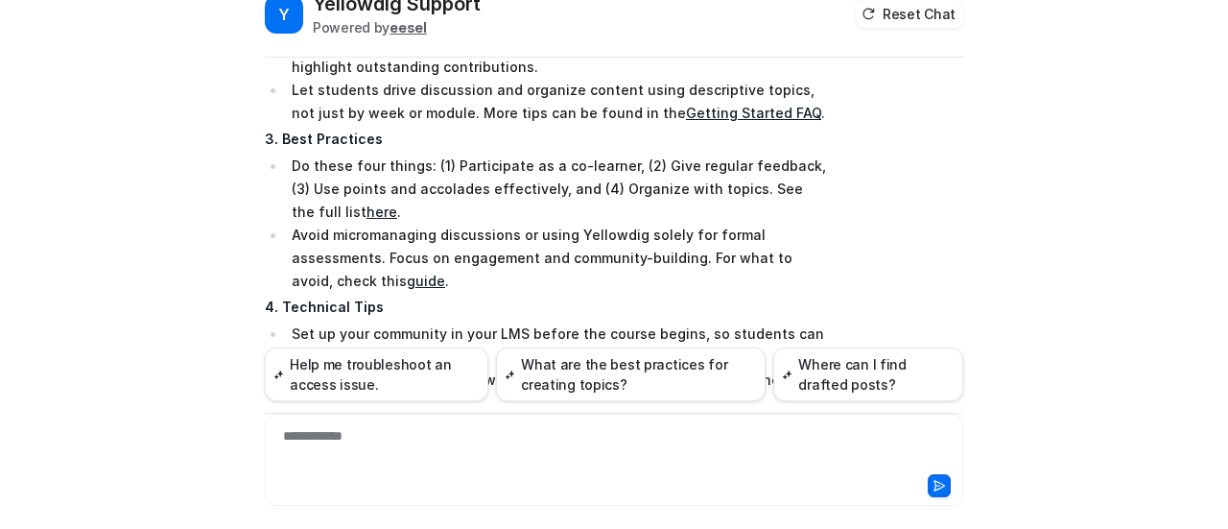
scroll to position [0, 0]
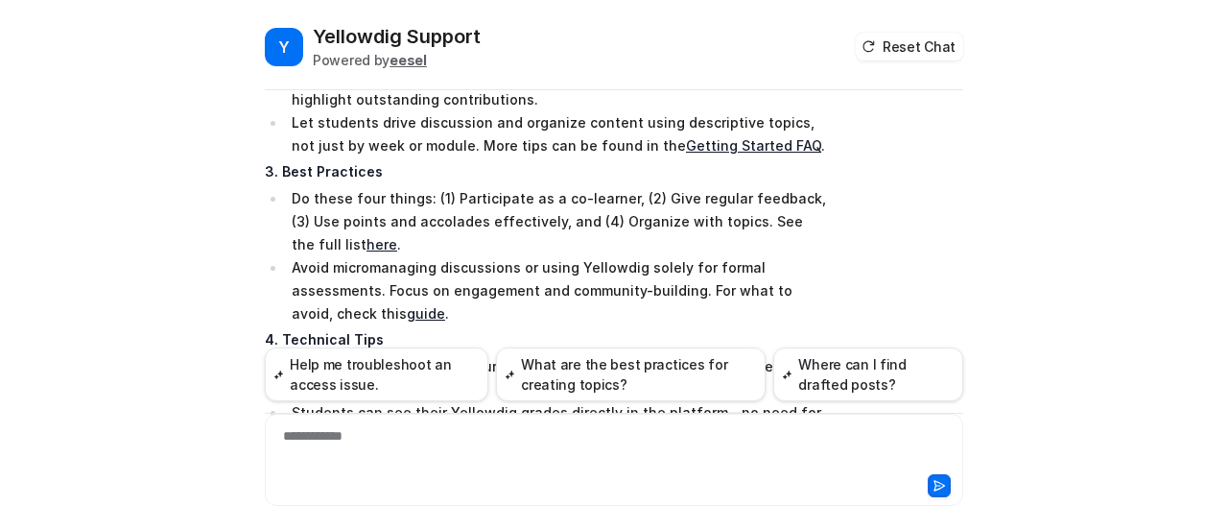
click at [286, 477] on li "Access the free Instructor Certification Module for practical training and tips…" at bounding box center [556, 500] width 540 height 46
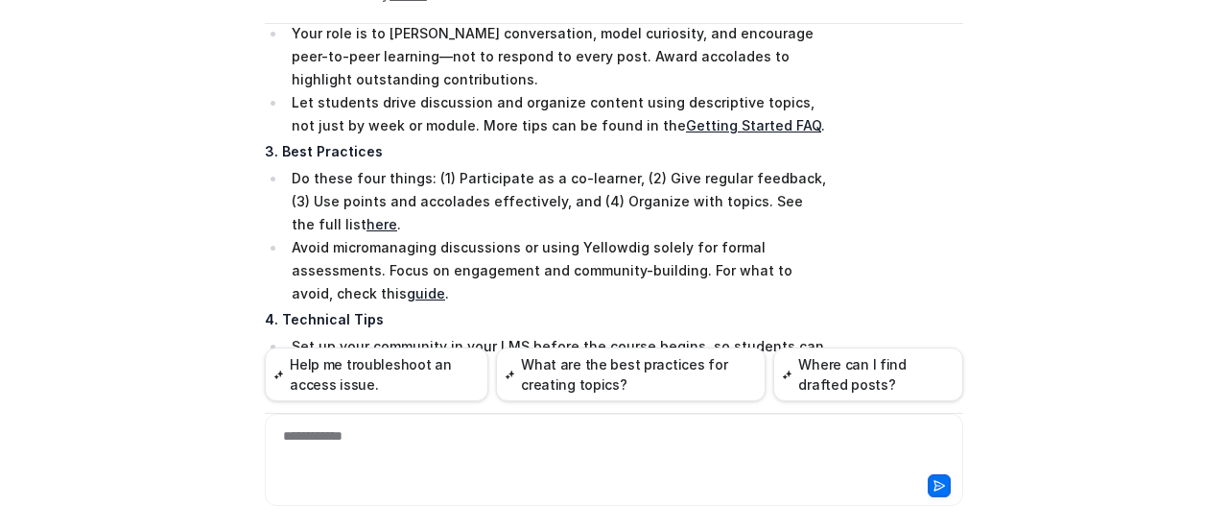
scroll to position [6180, 0]
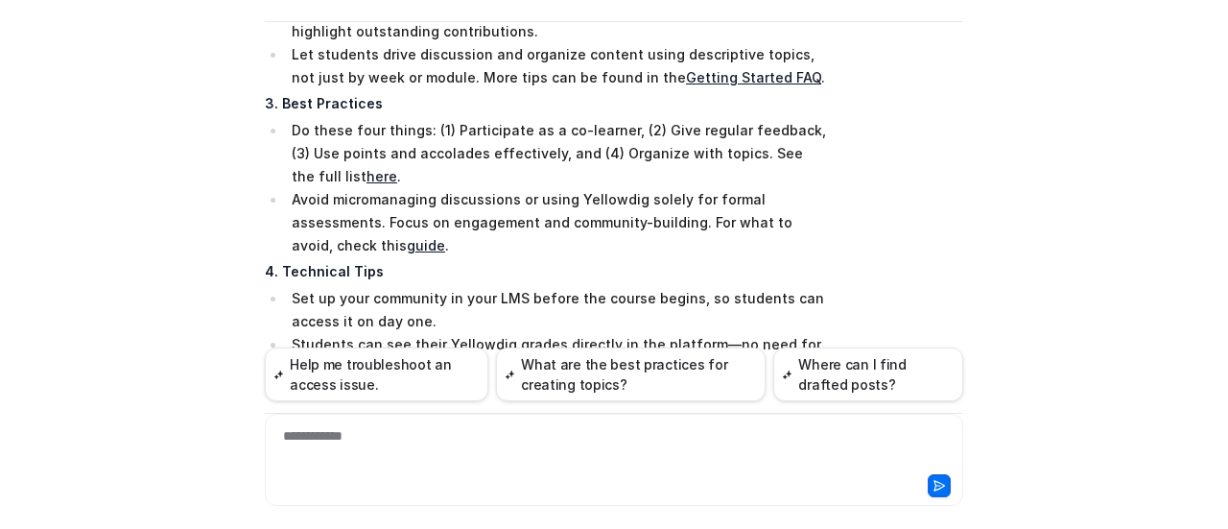
click at [311, 442] on div "**********" at bounding box center [615, 448] width 690 height 44
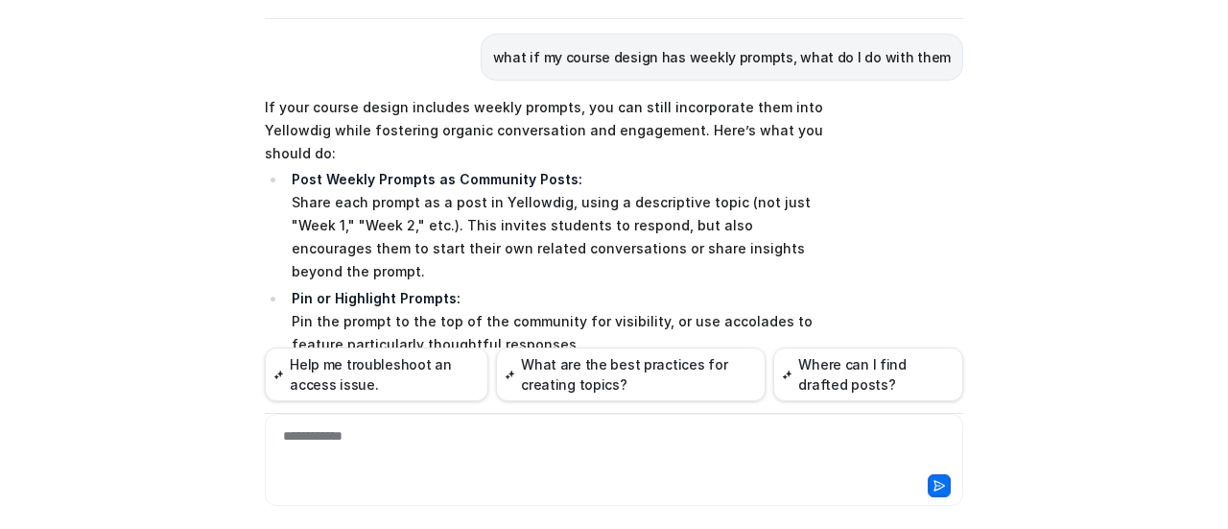
scroll to position [7665, 0]
click at [39, 317] on div "Y Yellowdig Support Powered by eesel Reset Chat 👋 Hi there! Welcome to Knowbot,…" at bounding box center [614, 264] width 1228 height 529
